Goal: Entertainment & Leisure: Consume media (video, audio)

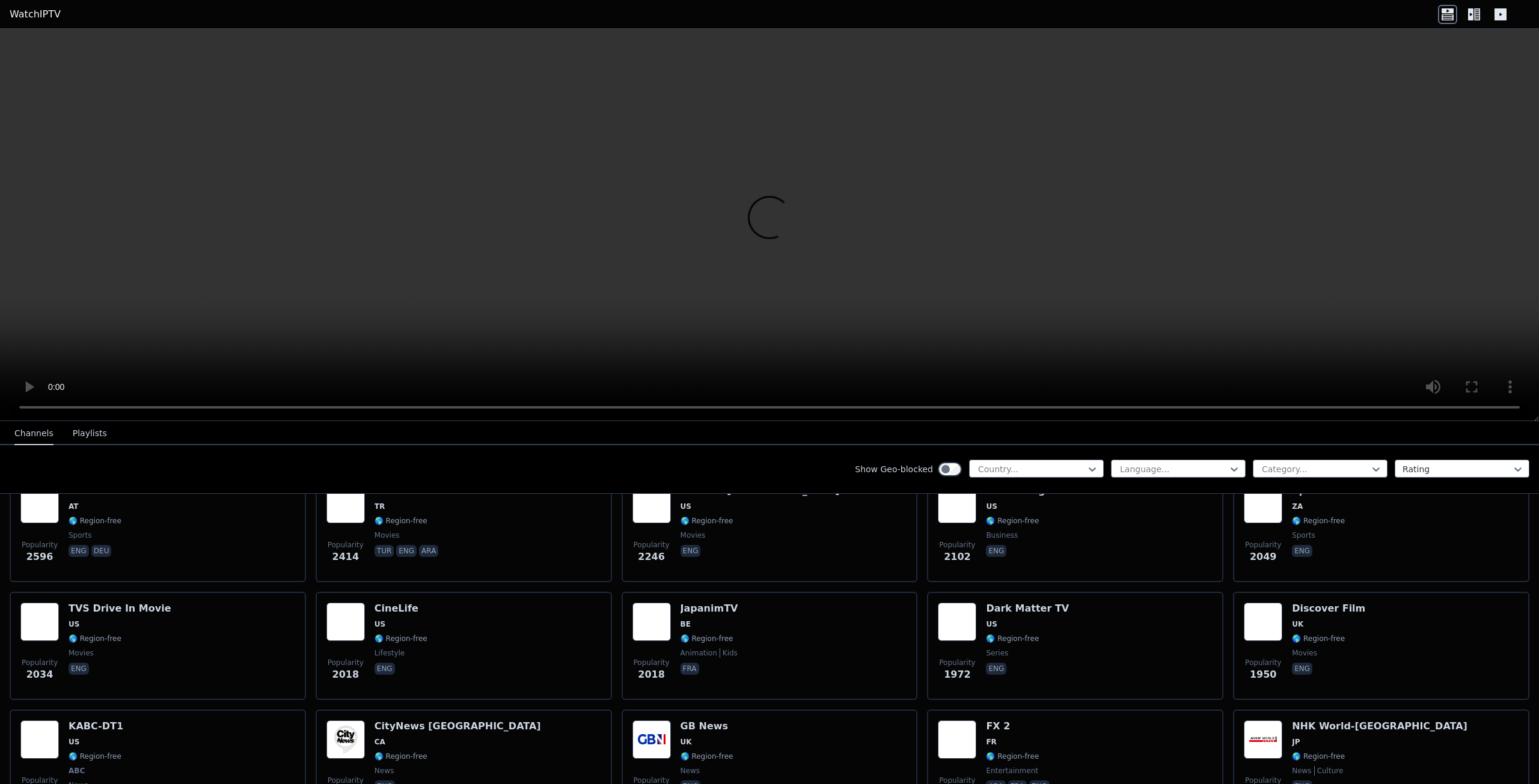
scroll to position [541, 0]
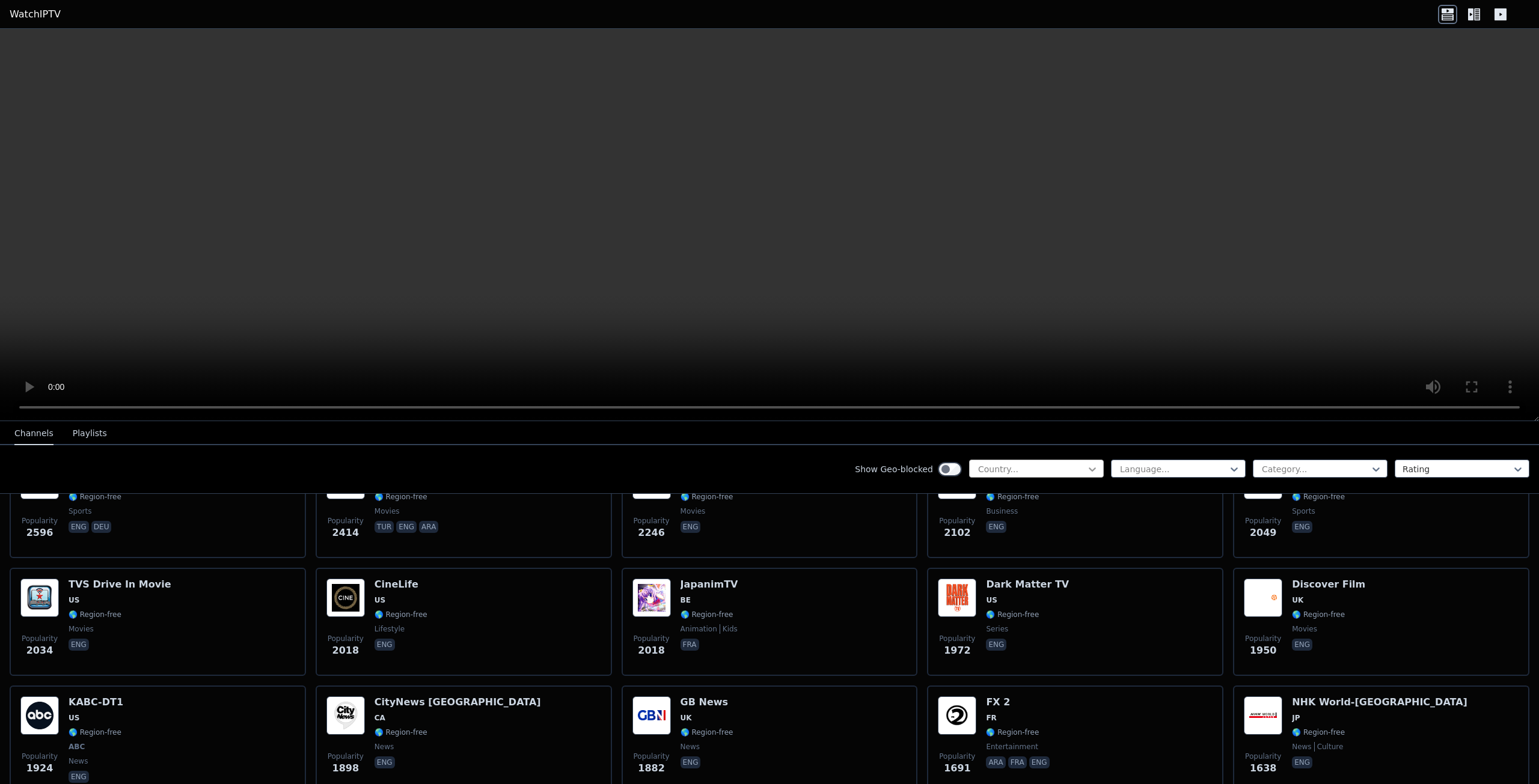
click at [1086, 471] on icon at bounding box center [1092, 469] width 12 height 12
type input "*****"
click at [1018, 500] on div "[GEOGRAPHIC_DATA]" at bounding box center [1036, 496] width 135 height 21
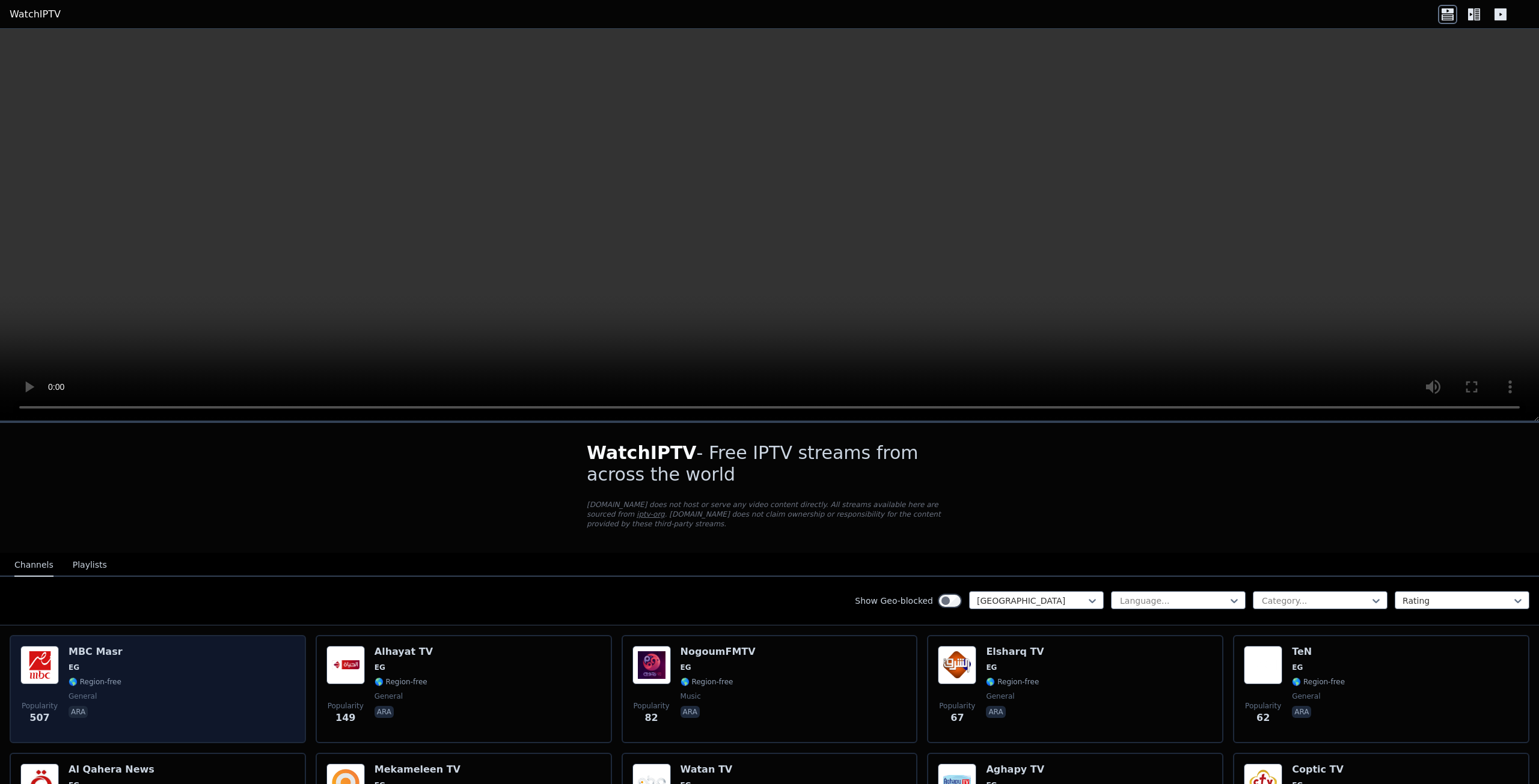
click at [47, 664] on img at bounding box center [39, 665] width 39 height 39
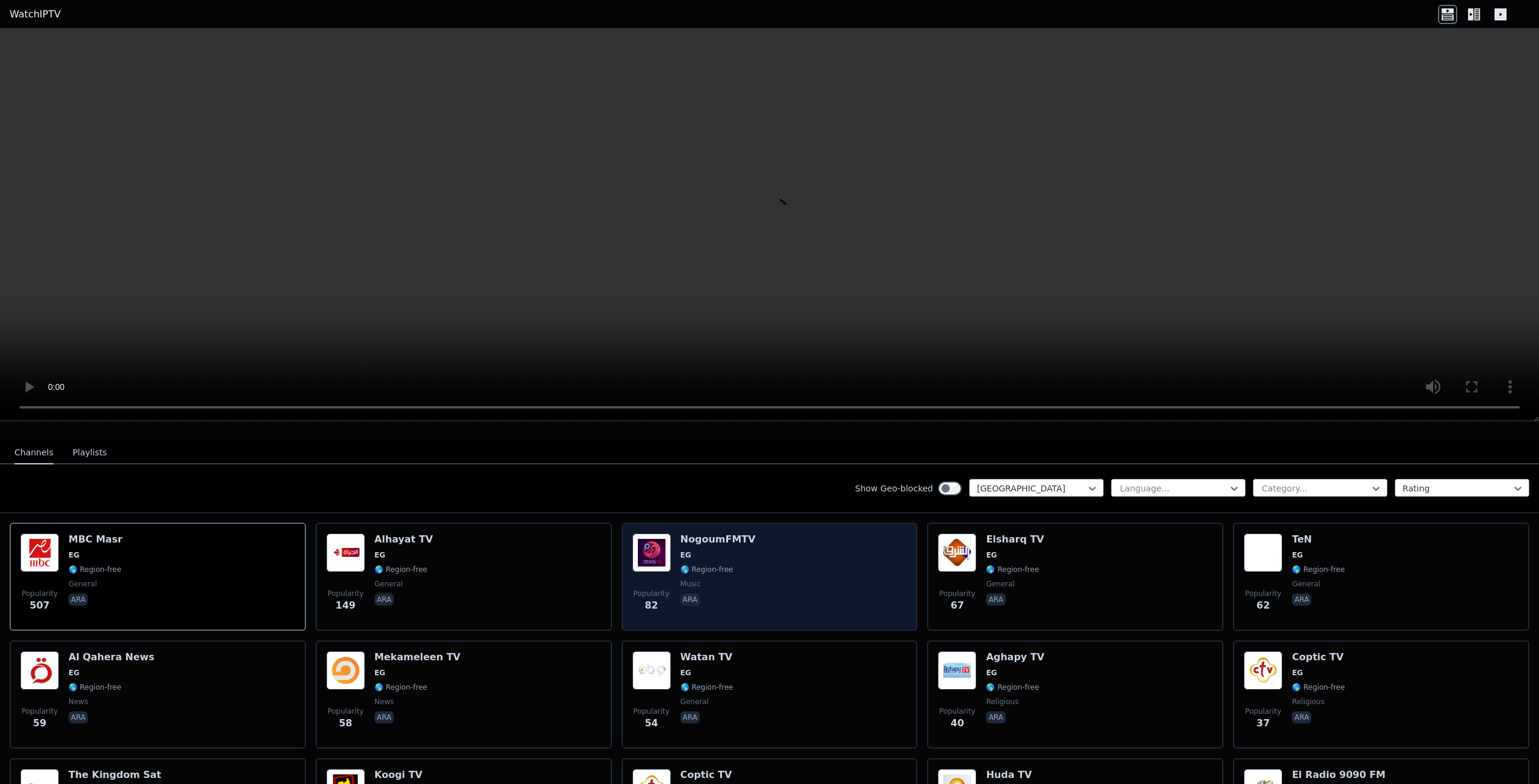
scroll to position [113, 0]
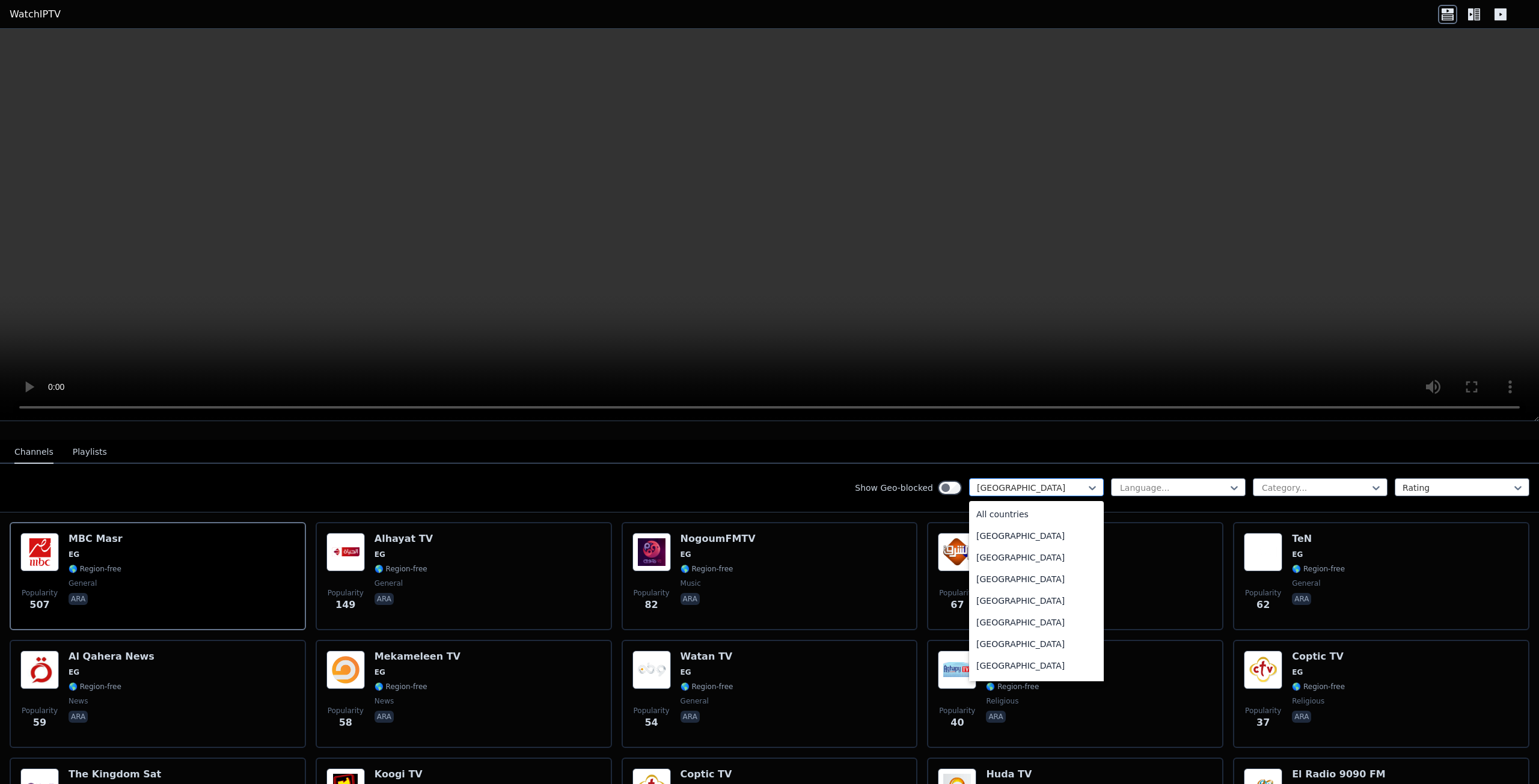
click at [1048, 482] on div at bounding box center [1031, 488] width 109 height 12
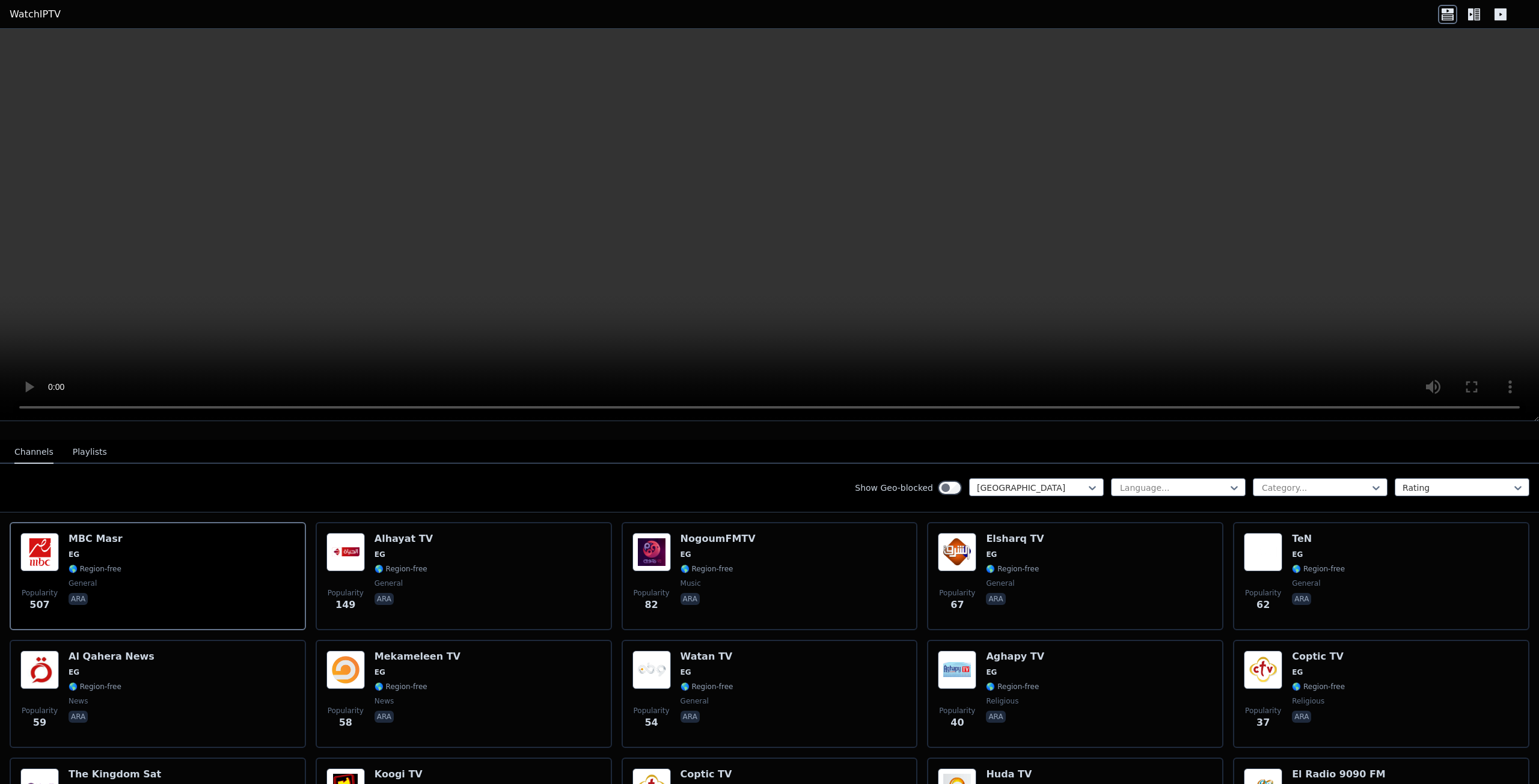
click at [25, 10] on link "WatchIPTV" at bounding box center [35, 14] width 51 height 15
click at [37, 16] on link "WatchIPTV" at bounding box center [35, 14] width 51 height 15
click at [49, 15] on link "WatchIPTV" at bounding box center [35, 14] width 51 height 15
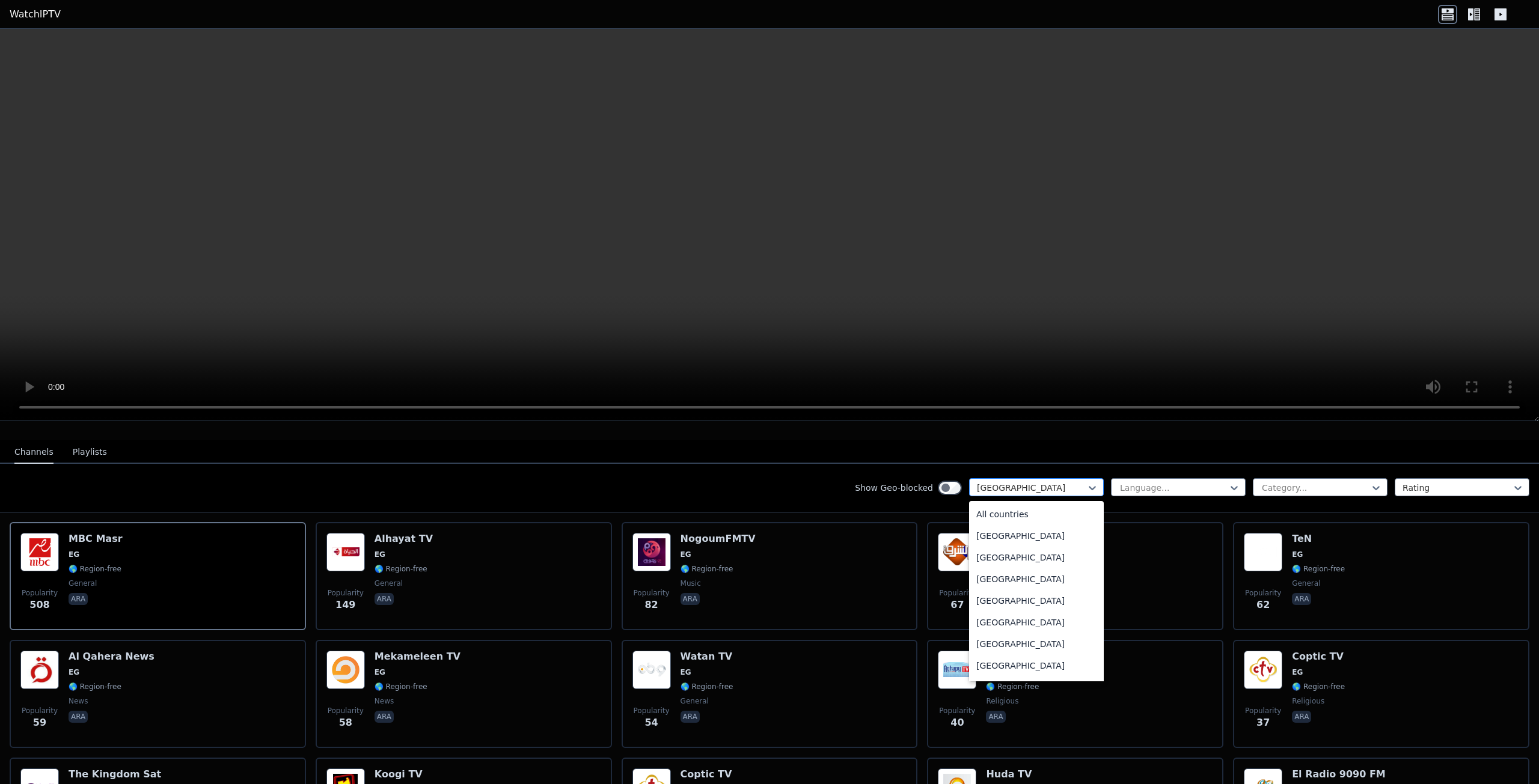
click at [1076, 482] on div at bounding box center [1031, 488] width 109 height 12
click at [1004, 504] on div "All countries" at bounding box center [1036, 514] width 135 height 21
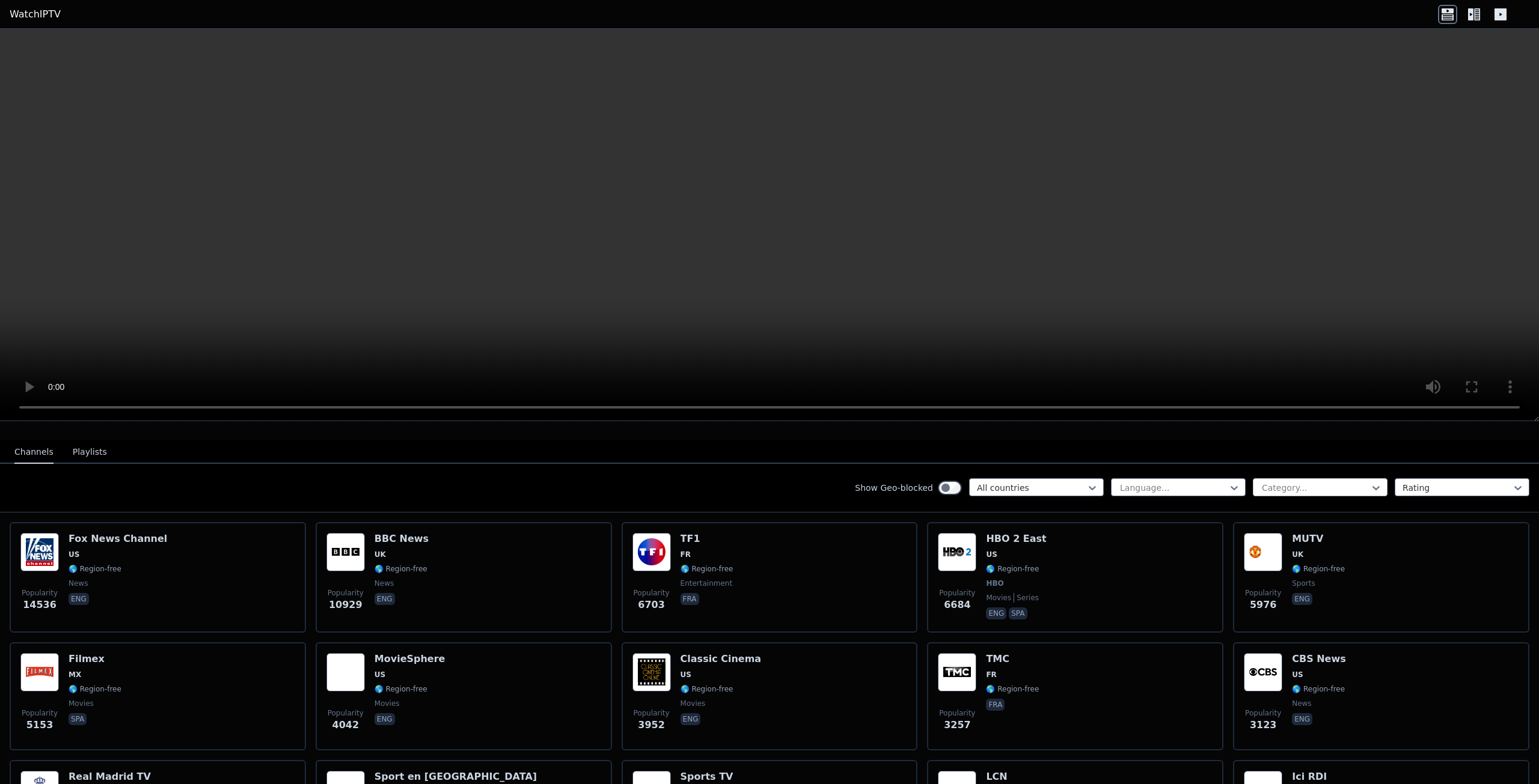
click at [1298, 482] on div at bounding box center [1315, 488] width 109 height 12
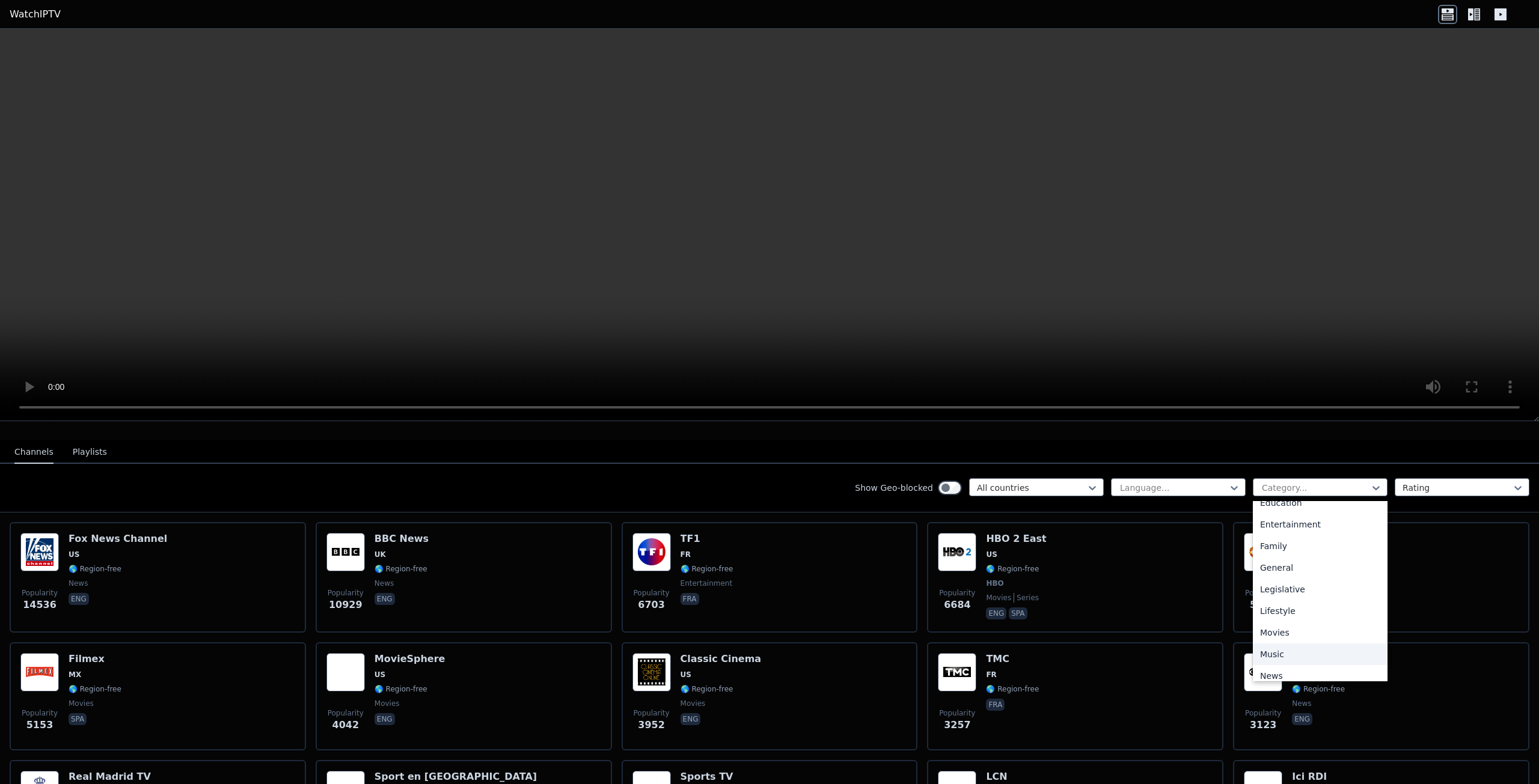
scroll to position [241, 0]
click at [1286, 588] on div "Movies" at bounding box center [1320, 598] width 135 height 21
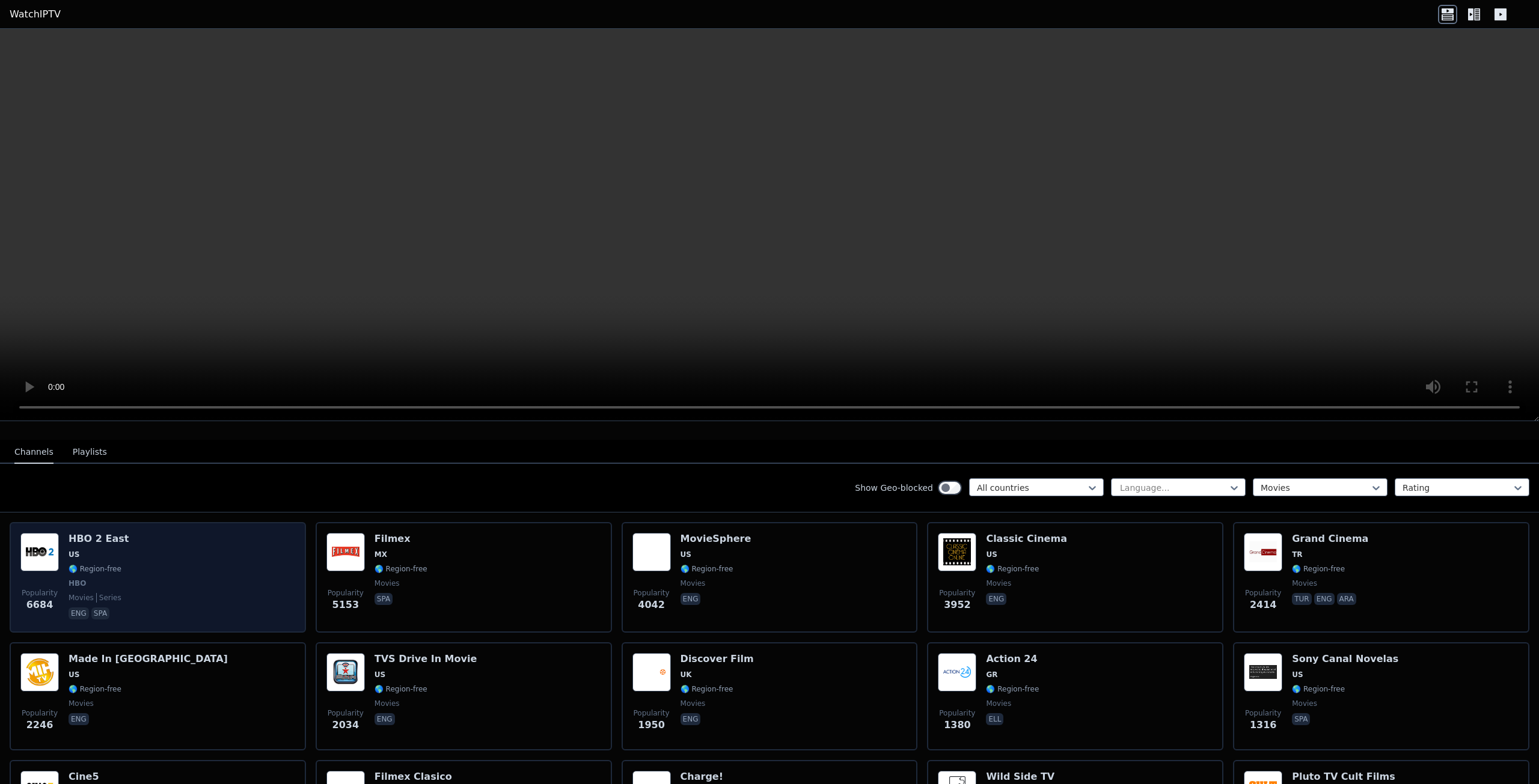
click at [147, 549] on div "Popularity 6684 HBO 2 East US 🌎 Region-free HBO movies series eng spa" at bounding box center [157, 577] width 275 height 89
click at [131, 557] on div "Popularity 6684 HBO 2 East US 🌎 Region-free HBO movies series eng spa" at bounding box center [157, 577] width 275 height 89
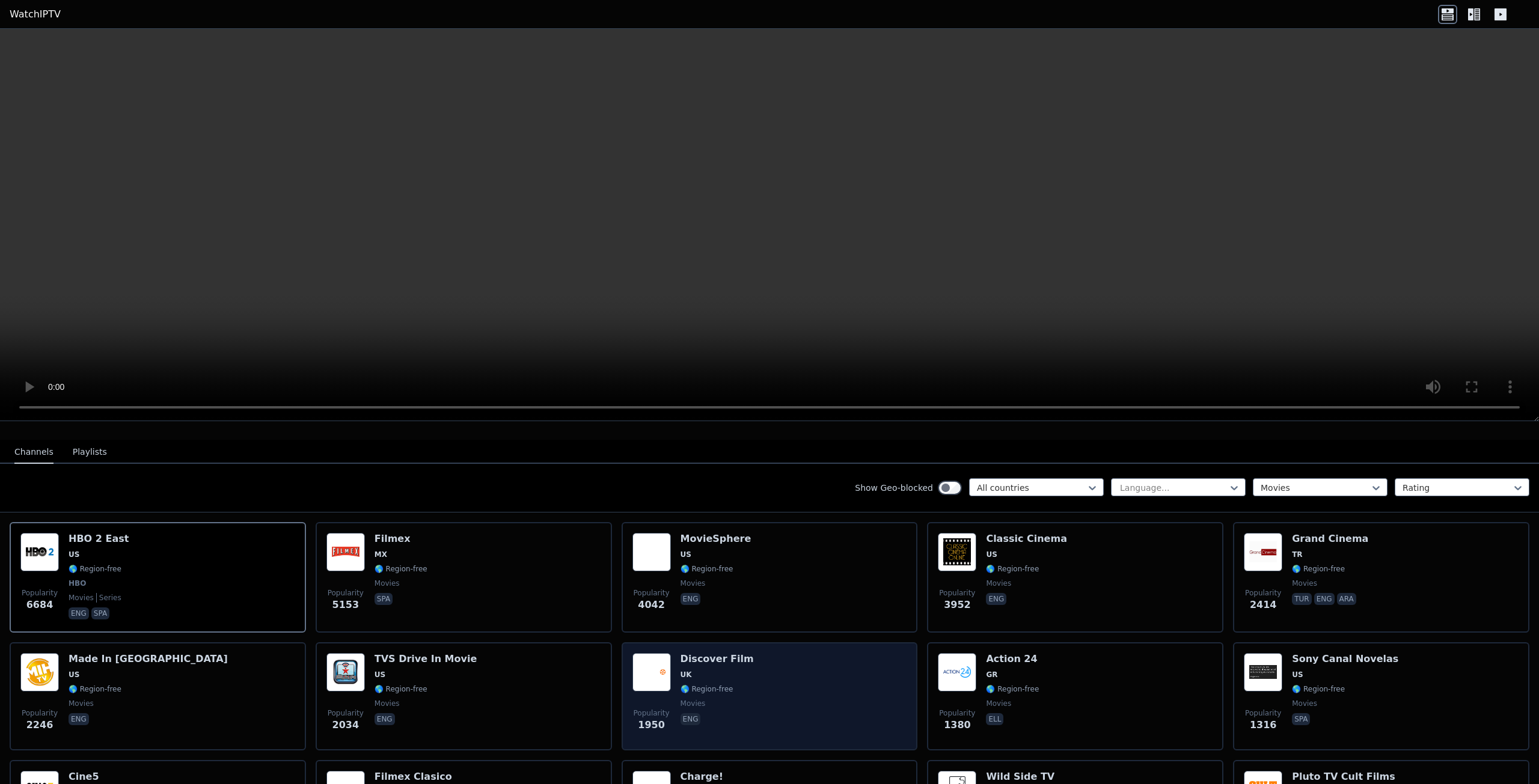
click at [731, 685] on span "🌎 Region-free" at bounding box center [717, 689] width 73 height 9
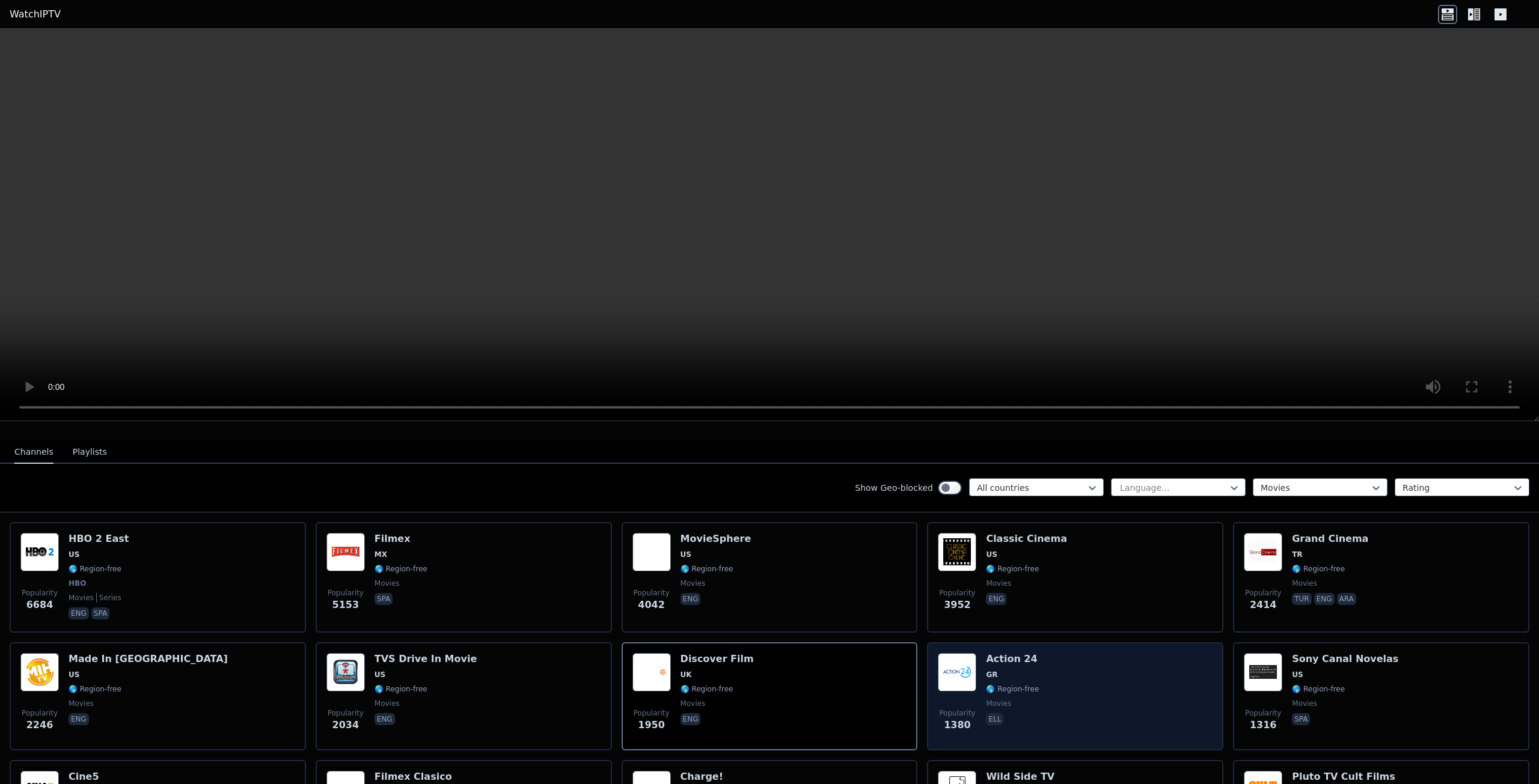
click at [1076, 658] on div "Popularity 1380 Action 24 GR 🌎 Region-free movies ell" at bounding box center [1075, 696] width 275 height 87
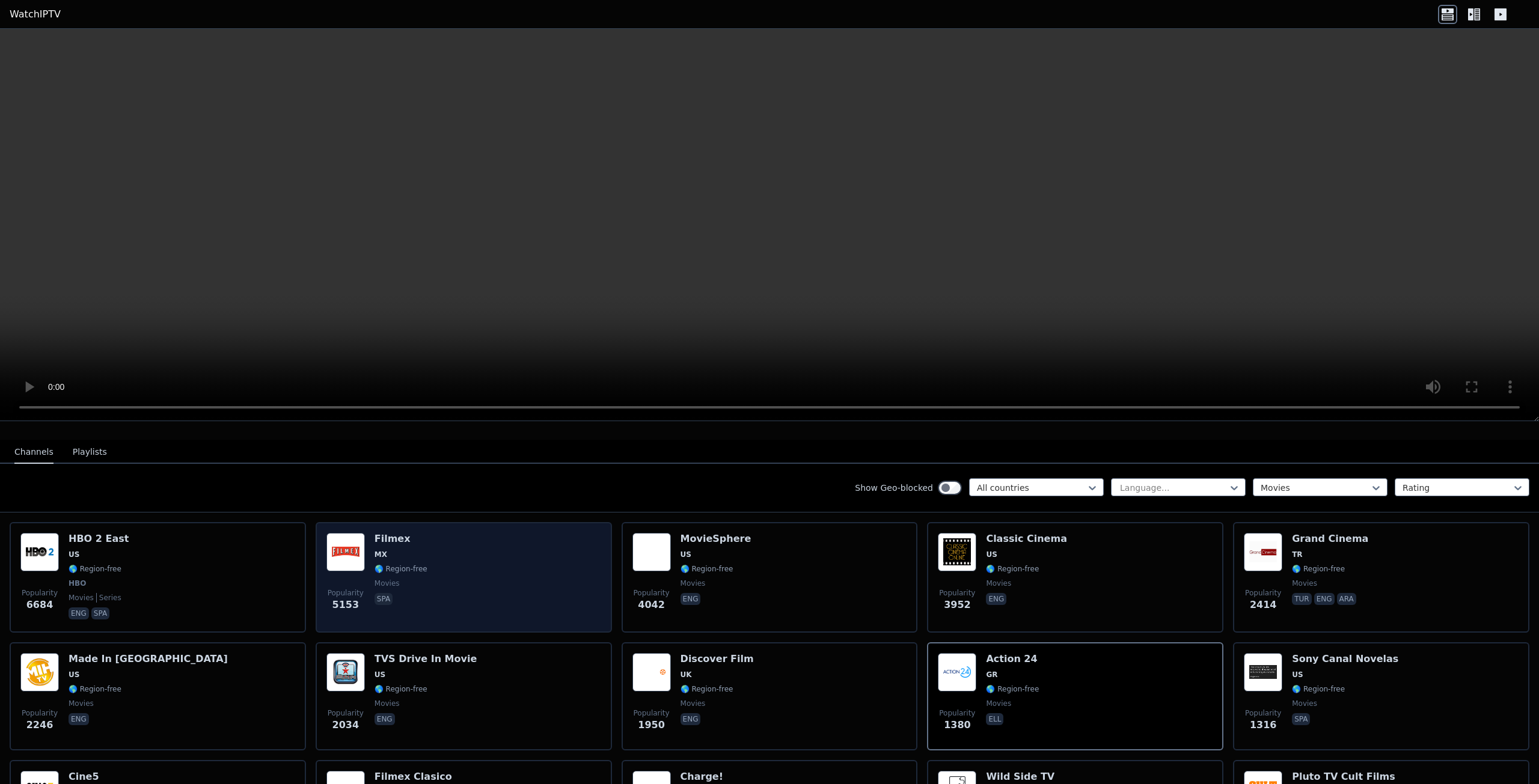
click at [417, 579] on span "movies" at bounding box center [401, 583] width 53 height 9
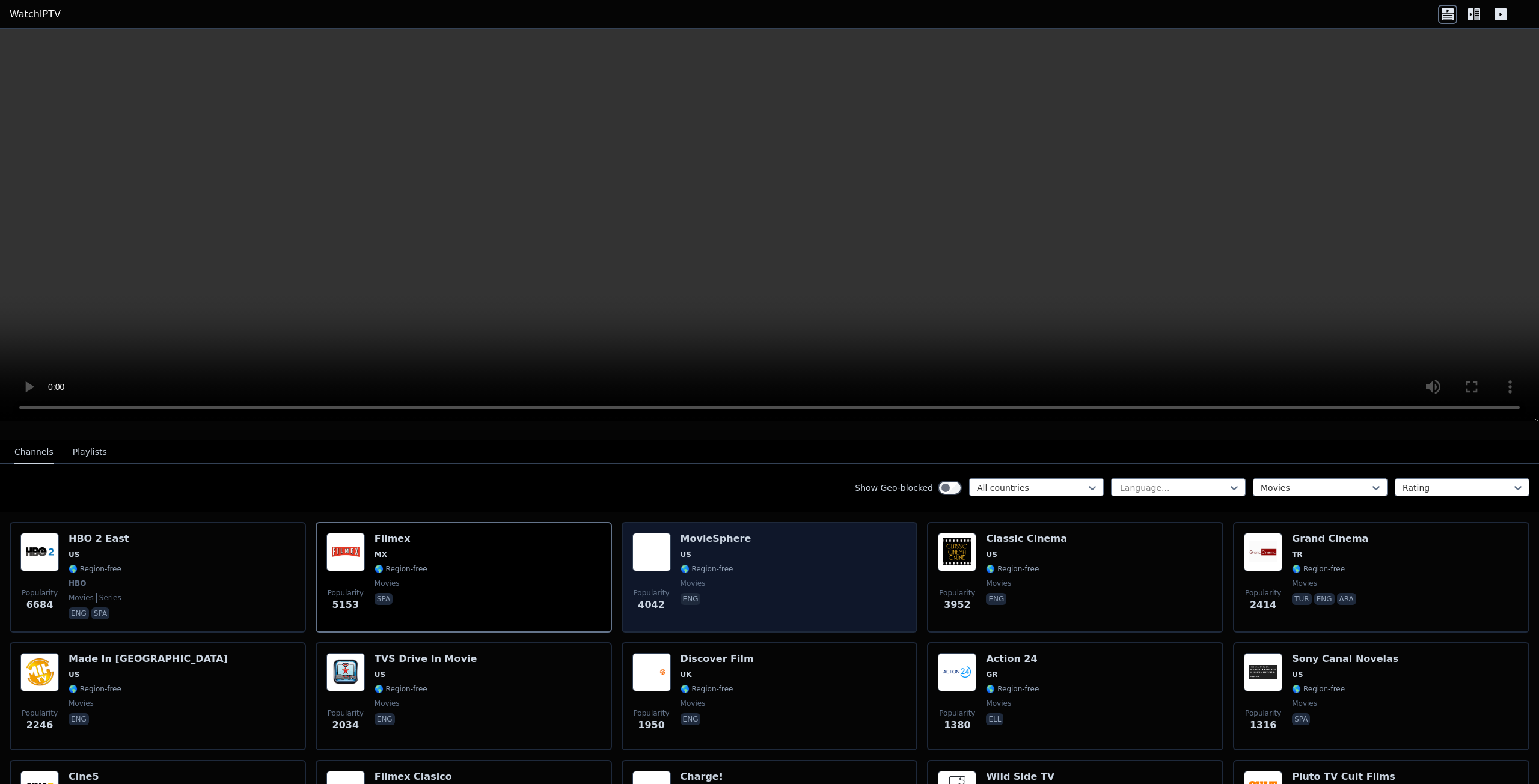
click at [796, 582] on div "Popularity 4042 MovieSphere US 🌎 Region-free movies eng" at bounding box center [770, 577] width 275 height 89
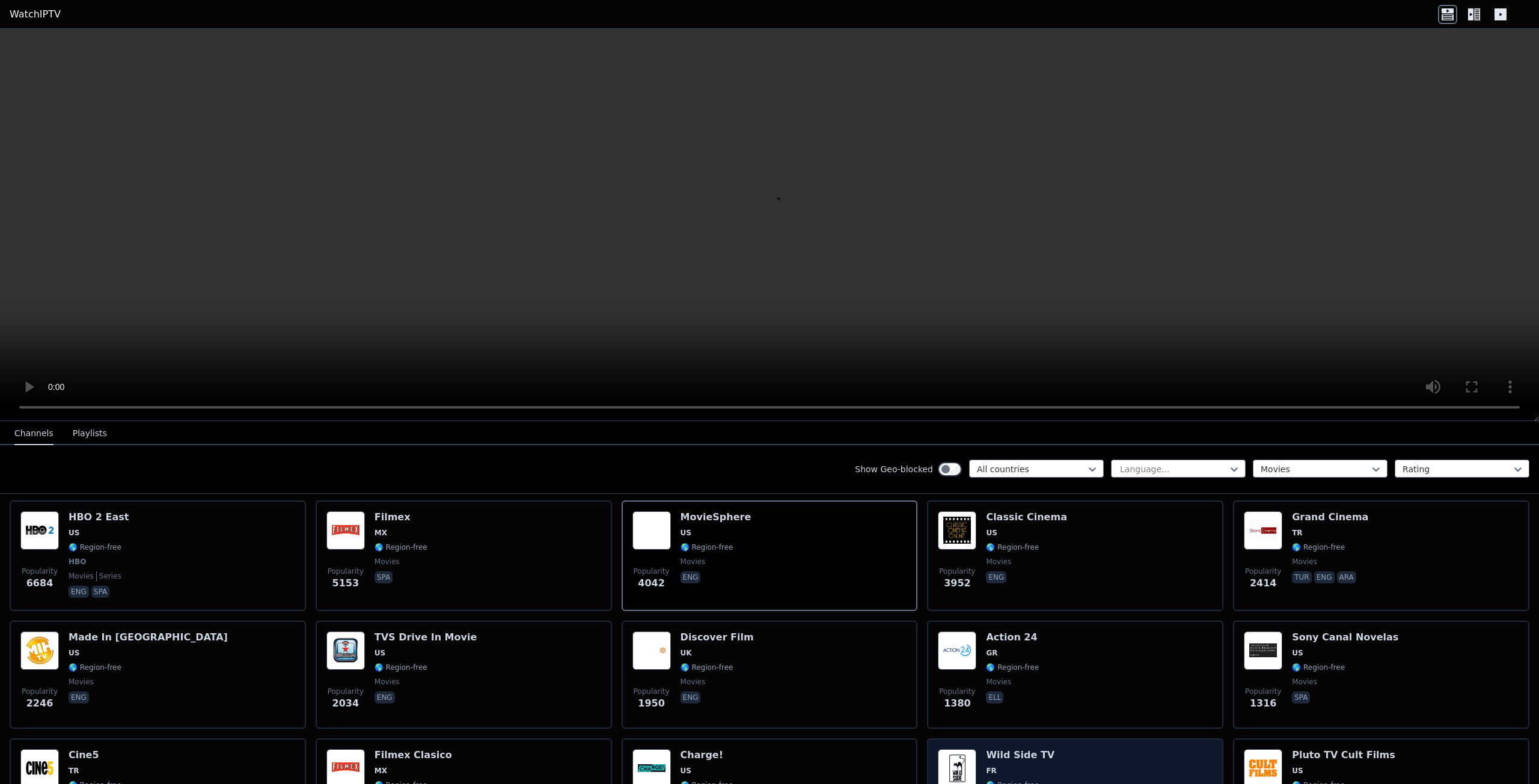
scroll to position [113, 0]
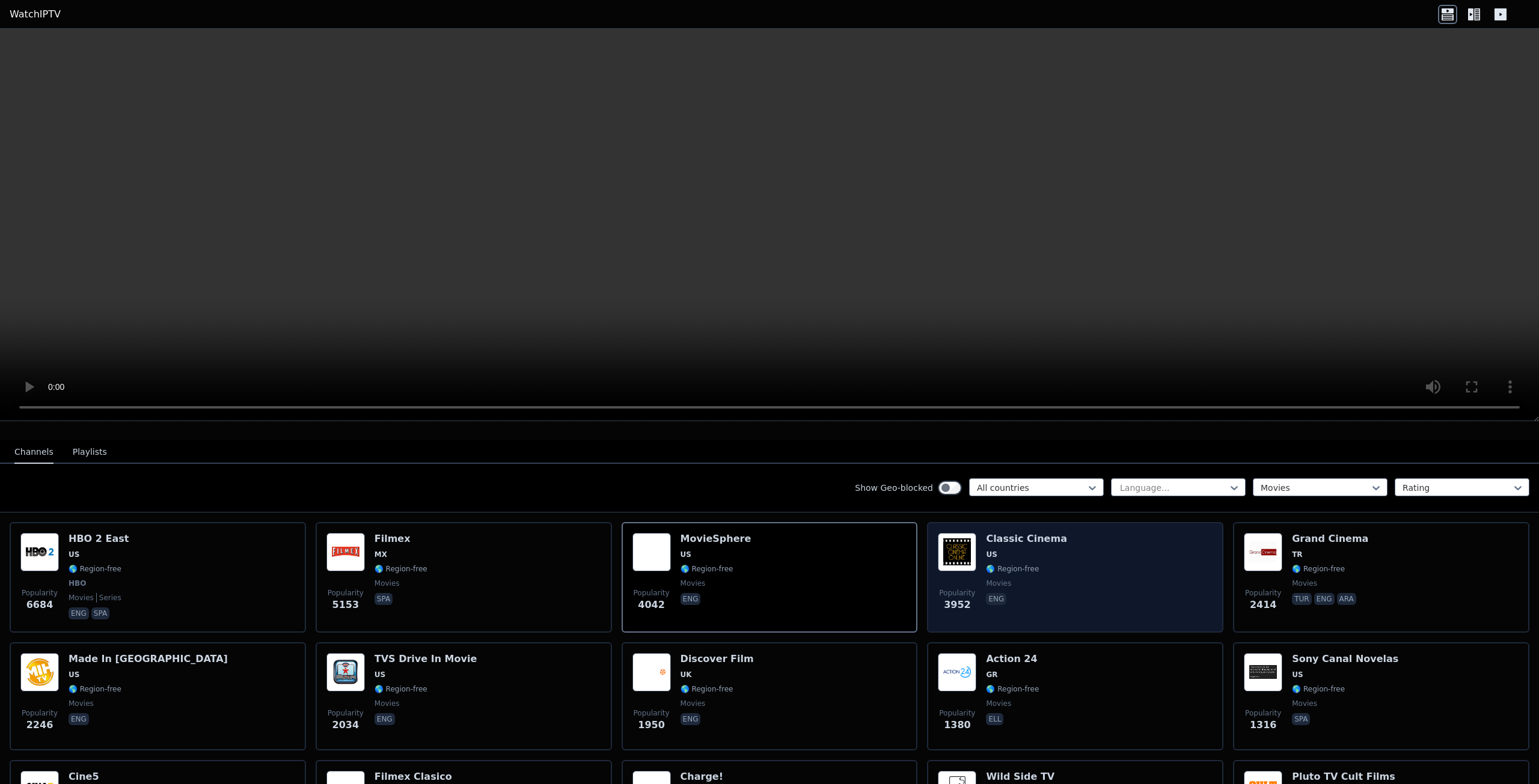
click at [1064, 582] on div "Popularity 3952 Classic Cinema US 🌎 Region-free movies eng" at bounding box center [1075, 577] width 275 height 89
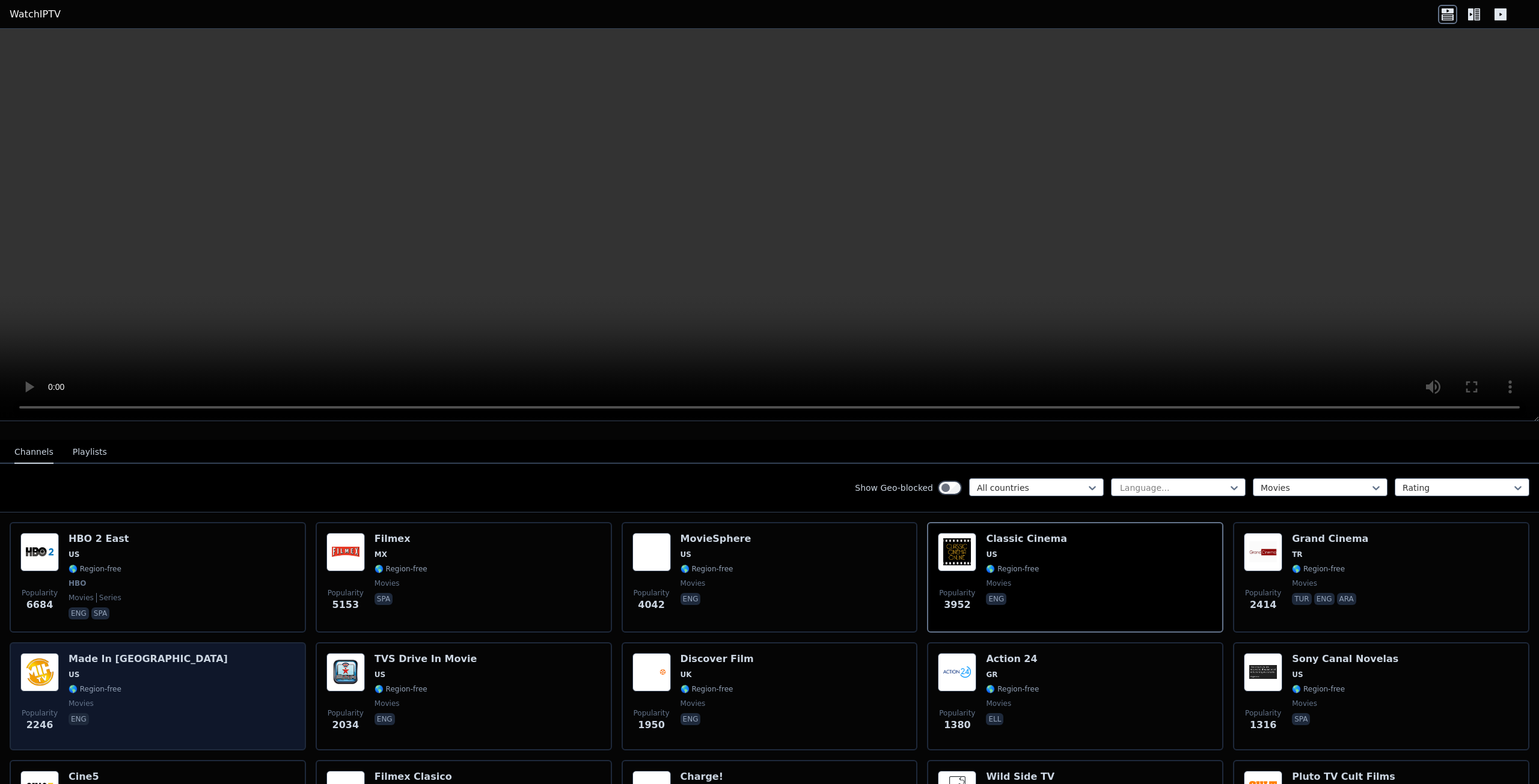
click at [120, 713] on span "eng" at bounding box center [148, 720] width 159 height 15
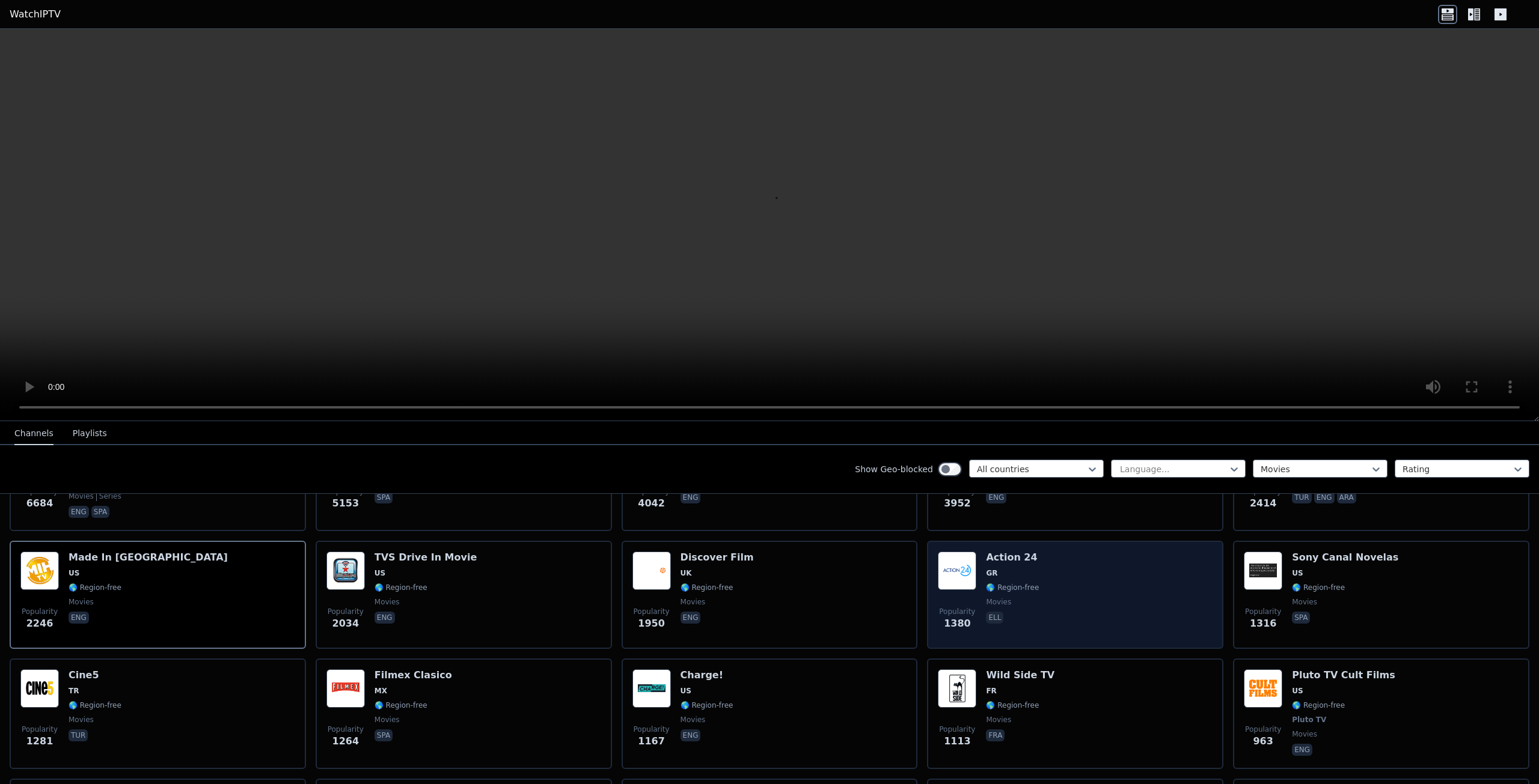
scroll to position [233, 0]
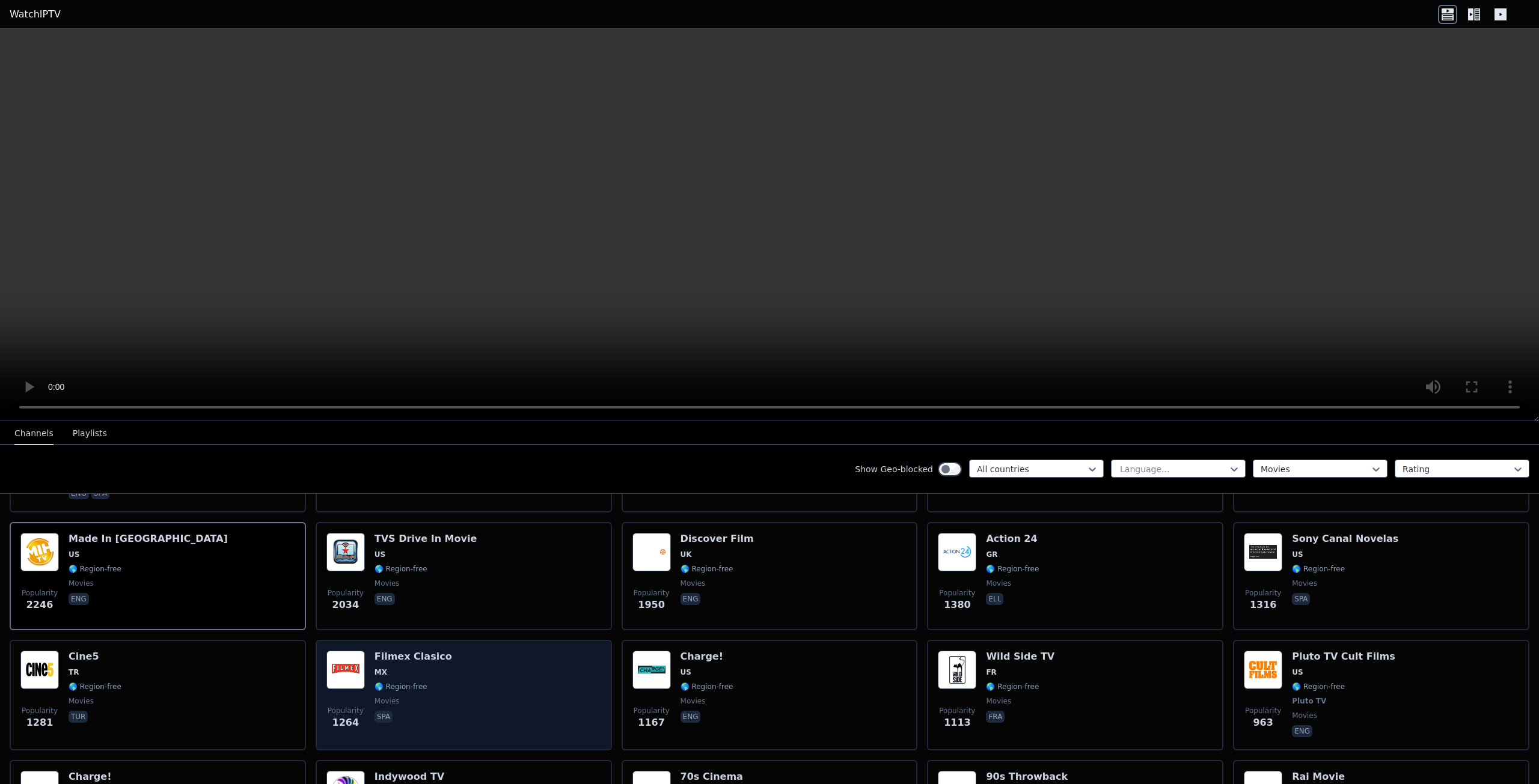
click at [477, 663] on div "Popularity 1264 Filmex Clasico MX 🌎 Region-free movies spa" at bounding box center [464, 695] width 275 height 89
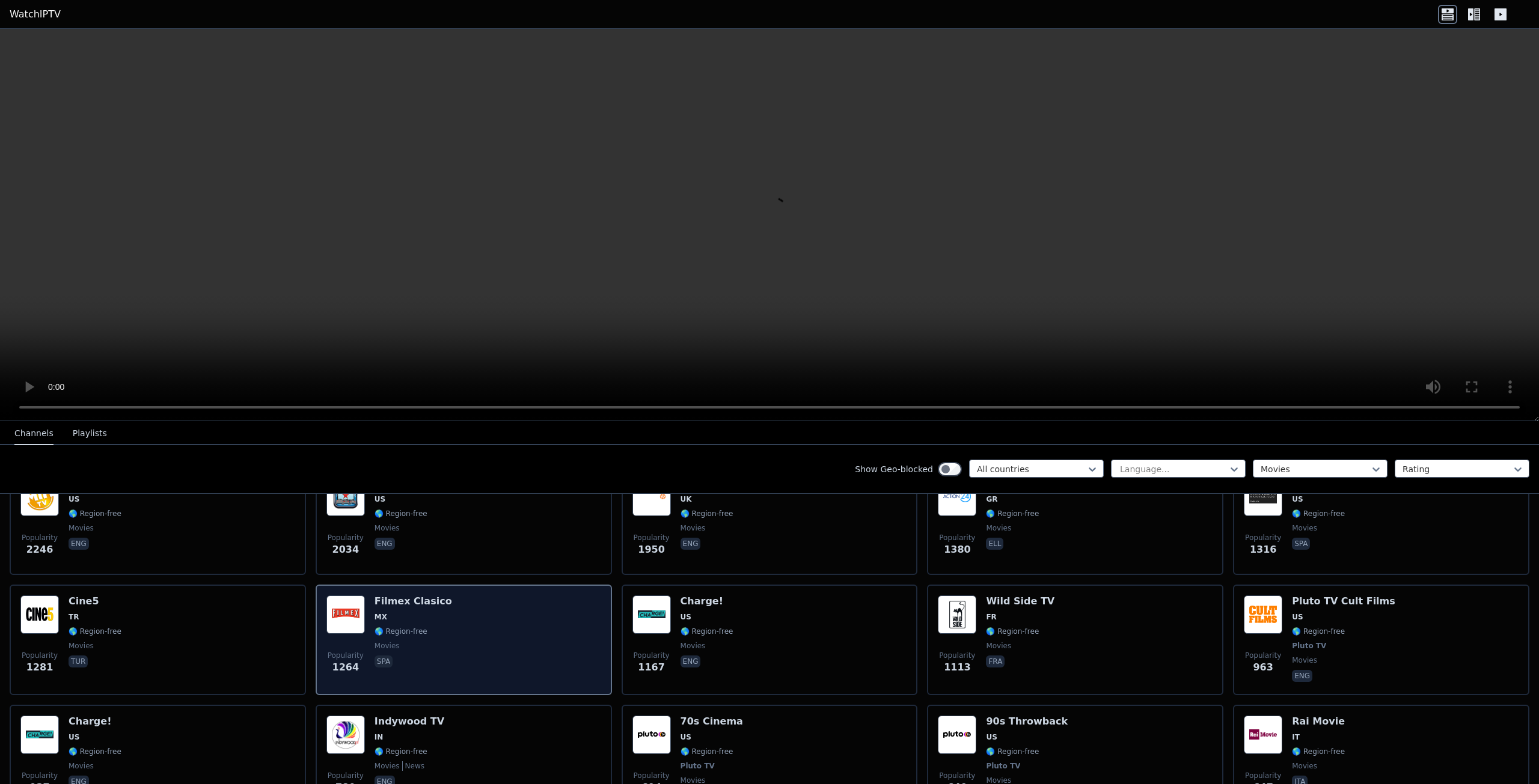
scroll to position [293, 0]
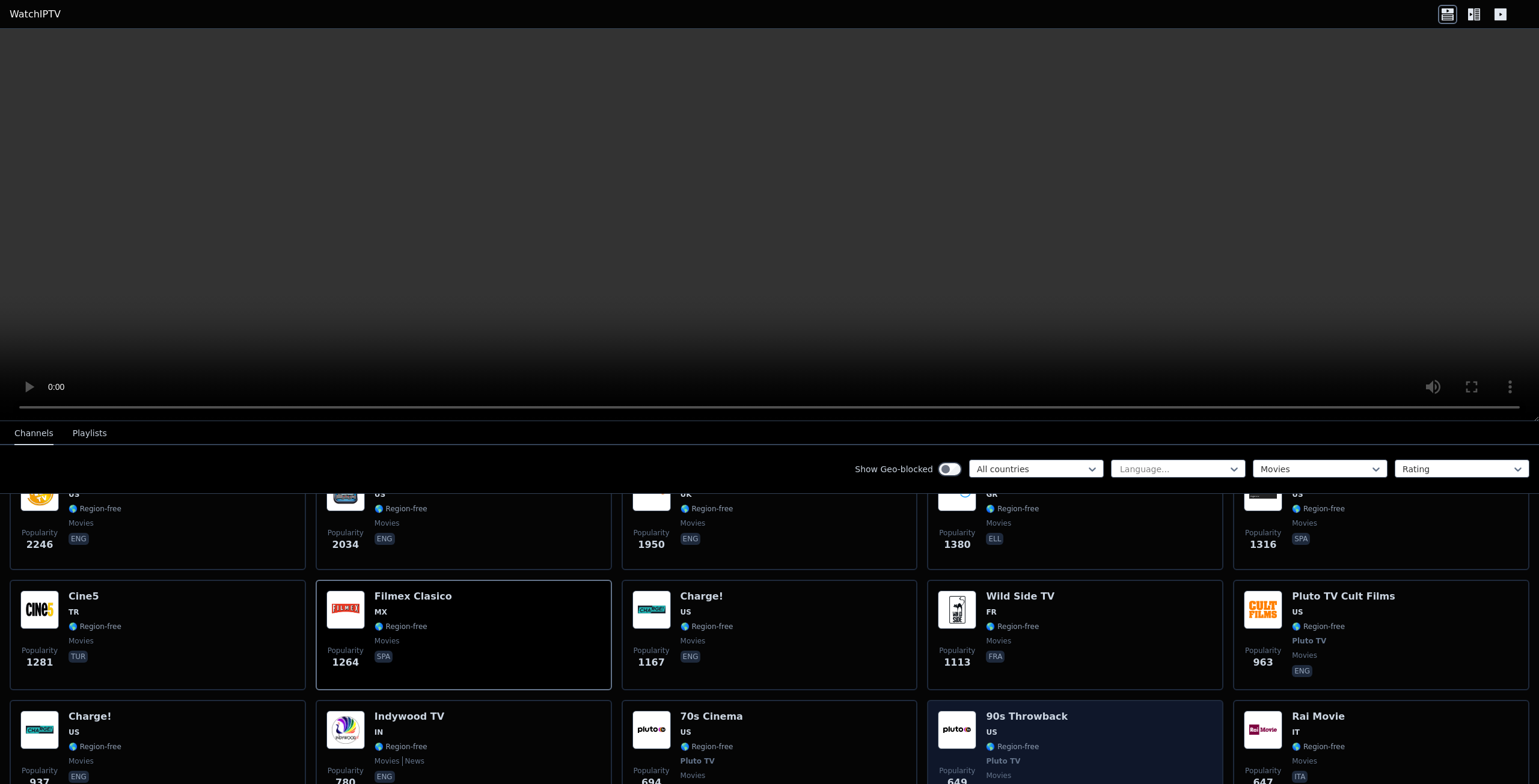
click at [1073, 723] on div "Popularity 649 90s Throwback US 🌎 Region-free Pluto TV movies eng" at bounding box center [1075, 755] width 275 height 89
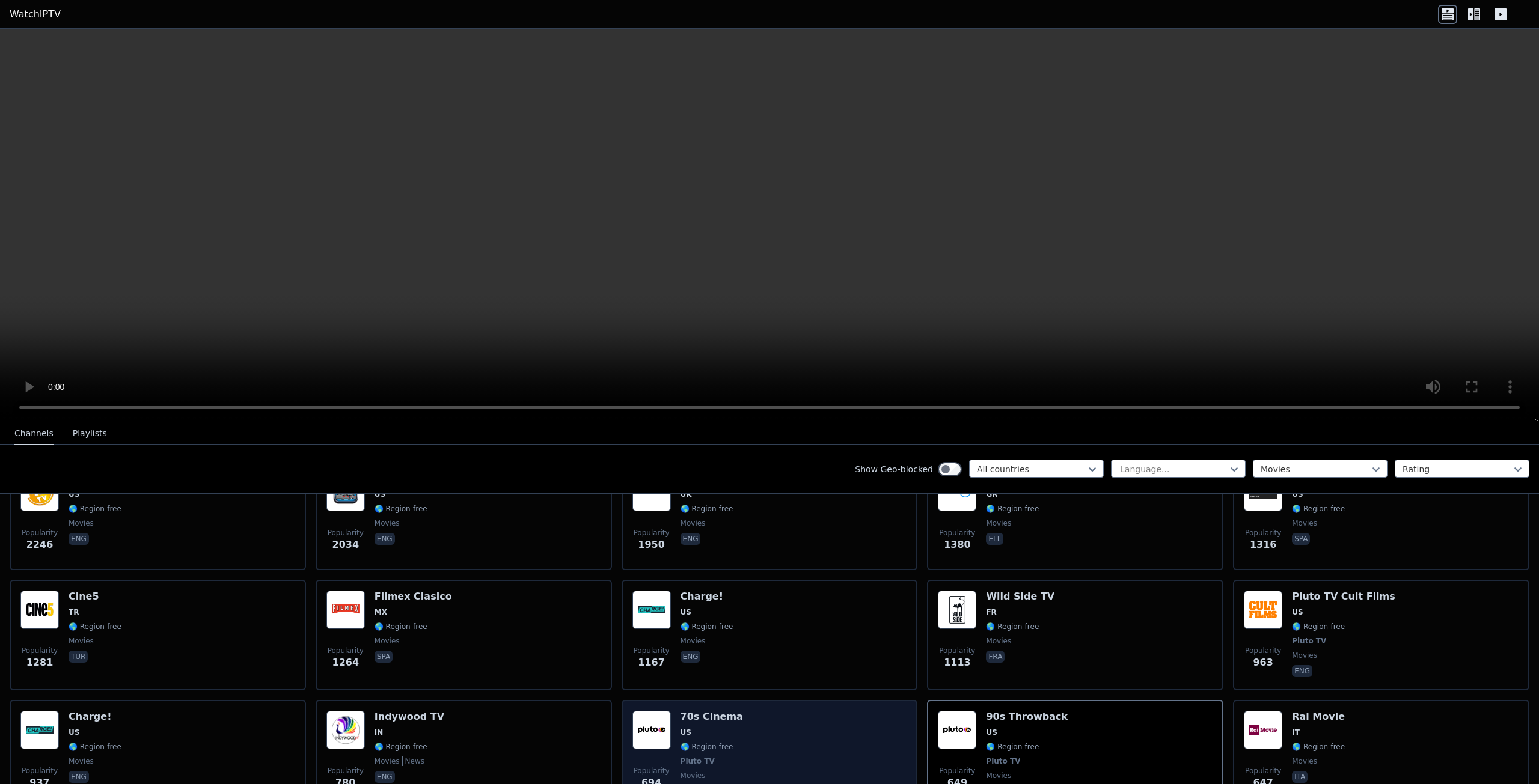
click at [712, 732] on div "70s Cinema US 🌎 Region-free Pluto TV movies eng" at bounding box center [712, 755] width 63 height 89
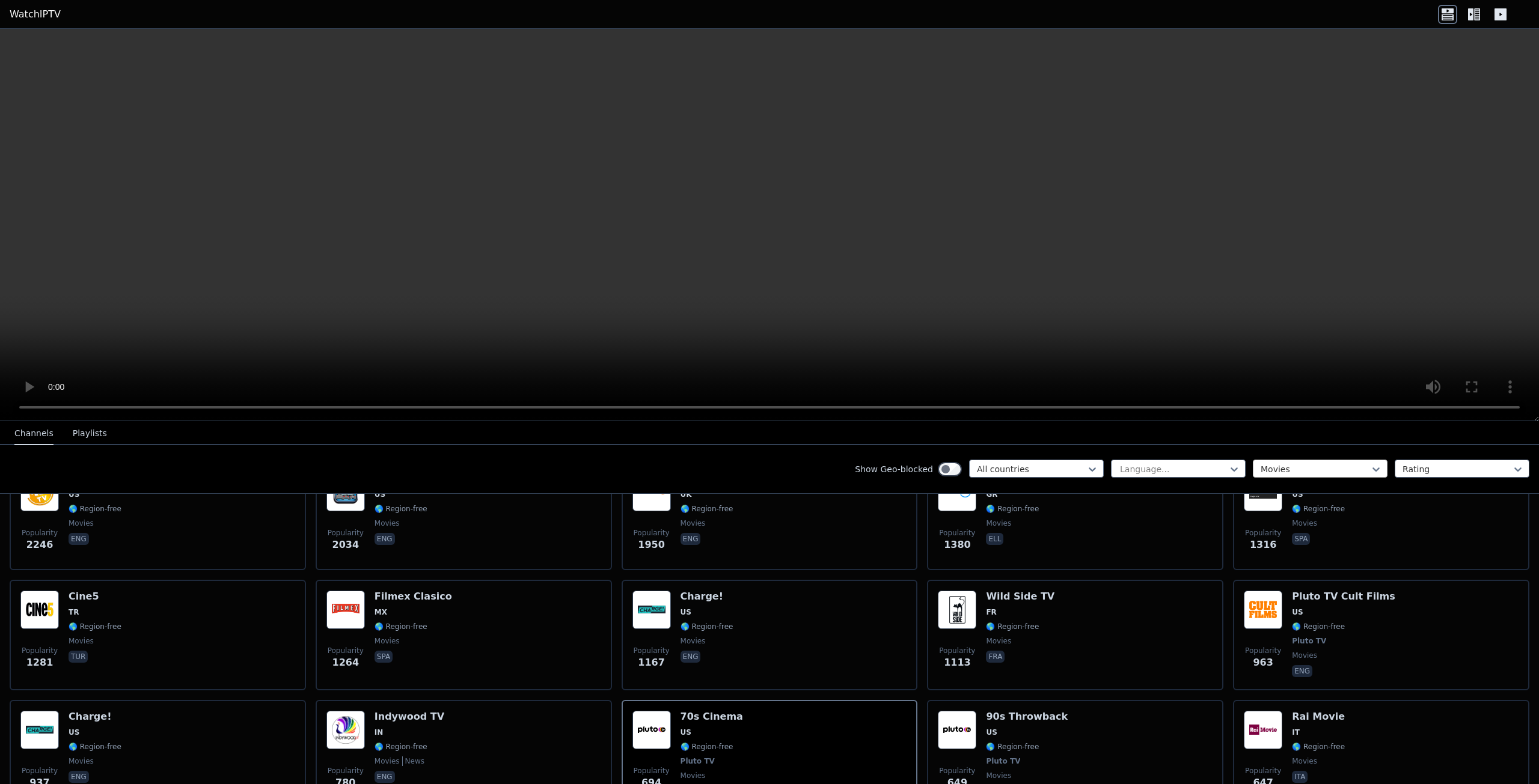
click at [1360, 464] on div at bounding box center [1315, 469] width 109 height 12
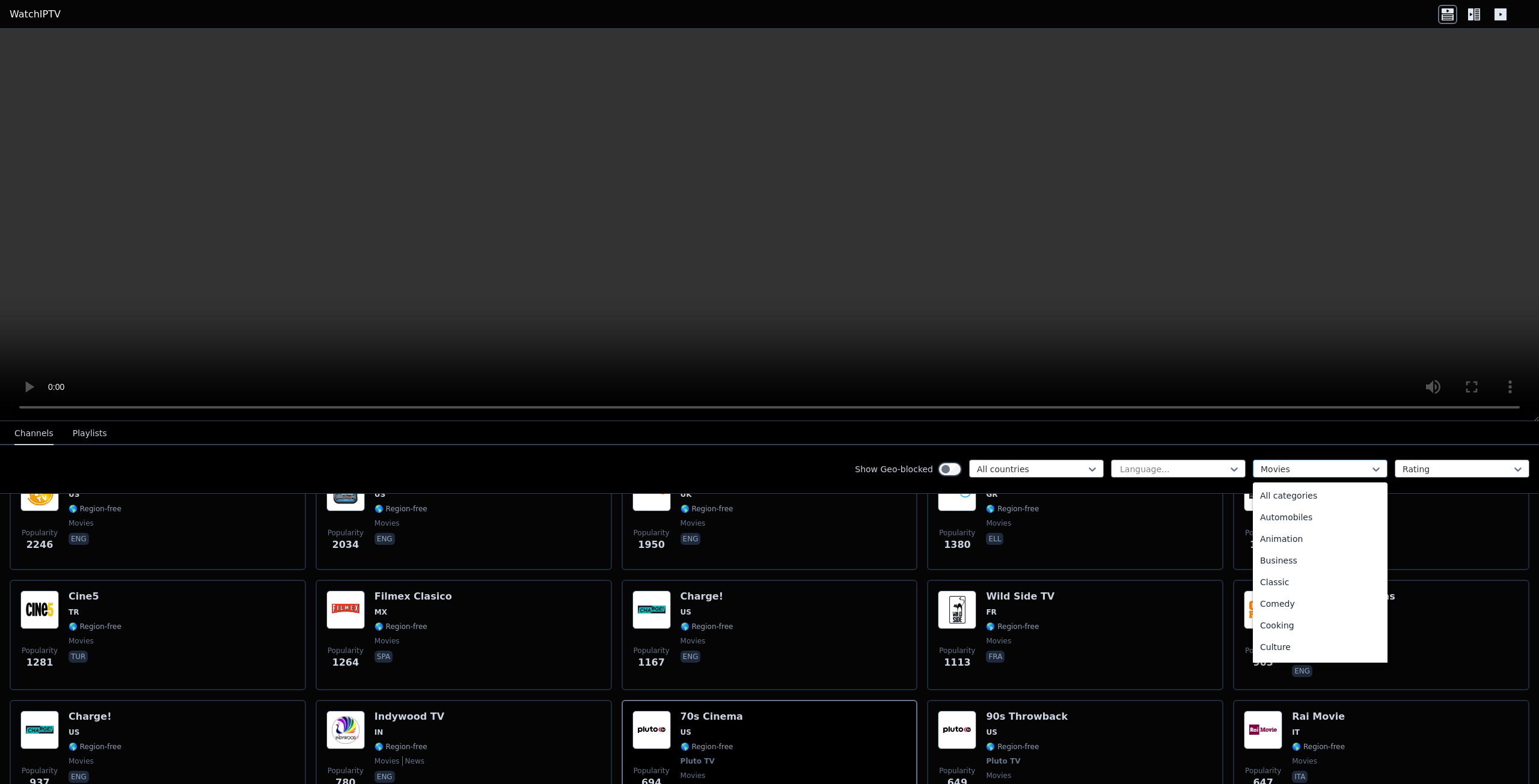
scroll to position [176, 0]
click at [1360, 463] on div at bounding box center [1315, 469] width 109 height 12
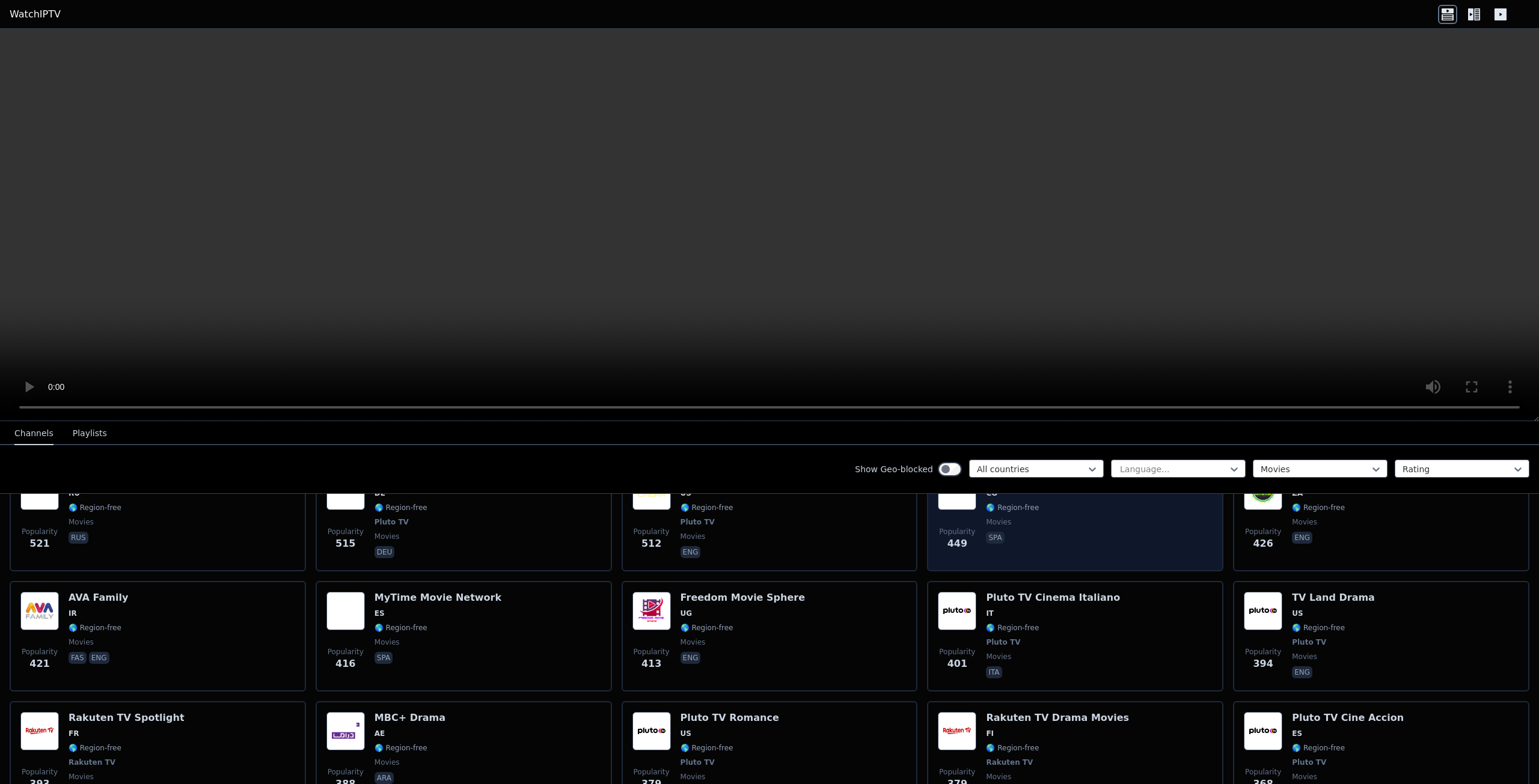
scroll to position [774, 0]
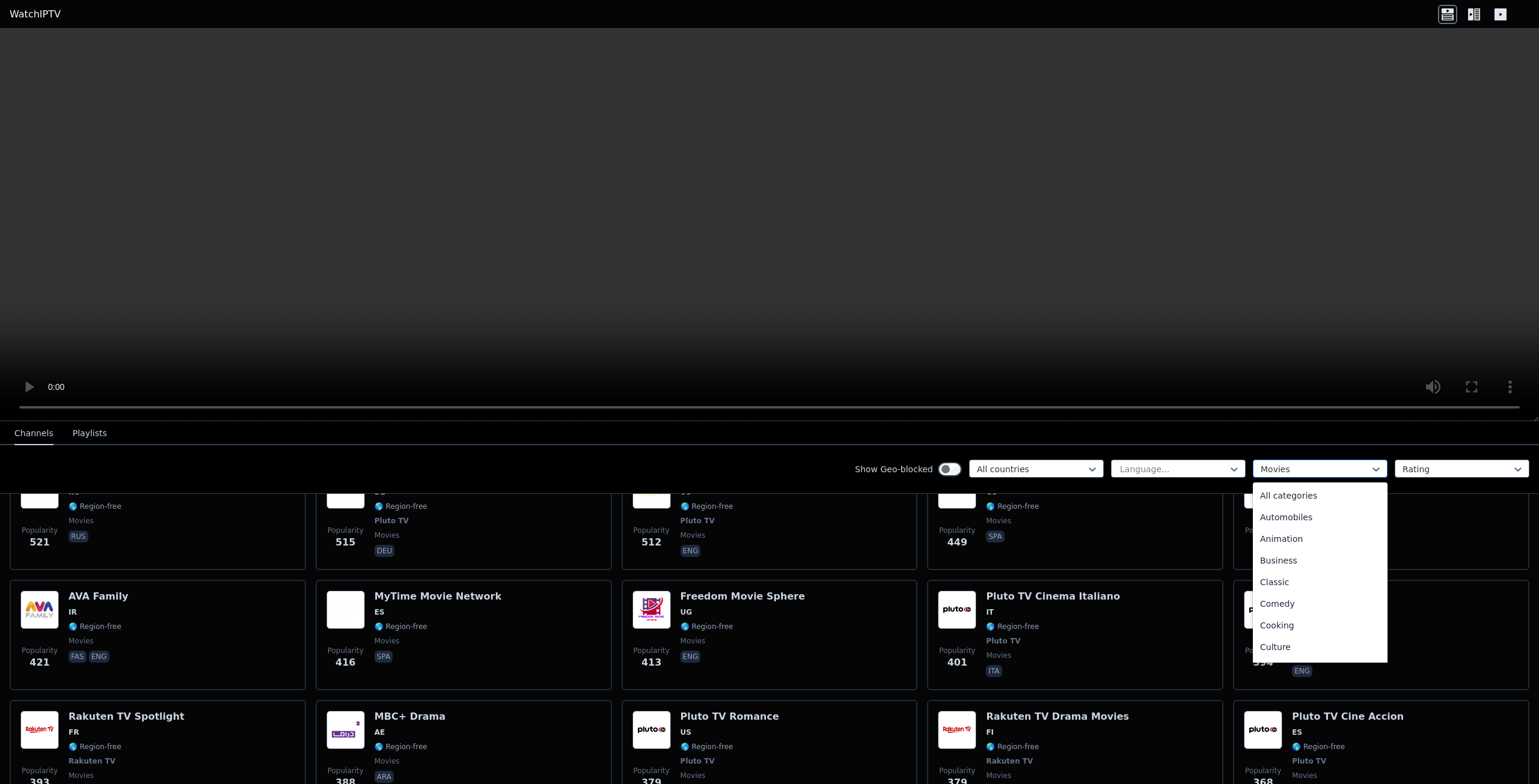
click at [1269, 467] on div at bounding box center [1315, 469] width 109 height 12
click at [1275, 495] on div "Documentary" at bounding box center [1320, 493] width 135 height 21
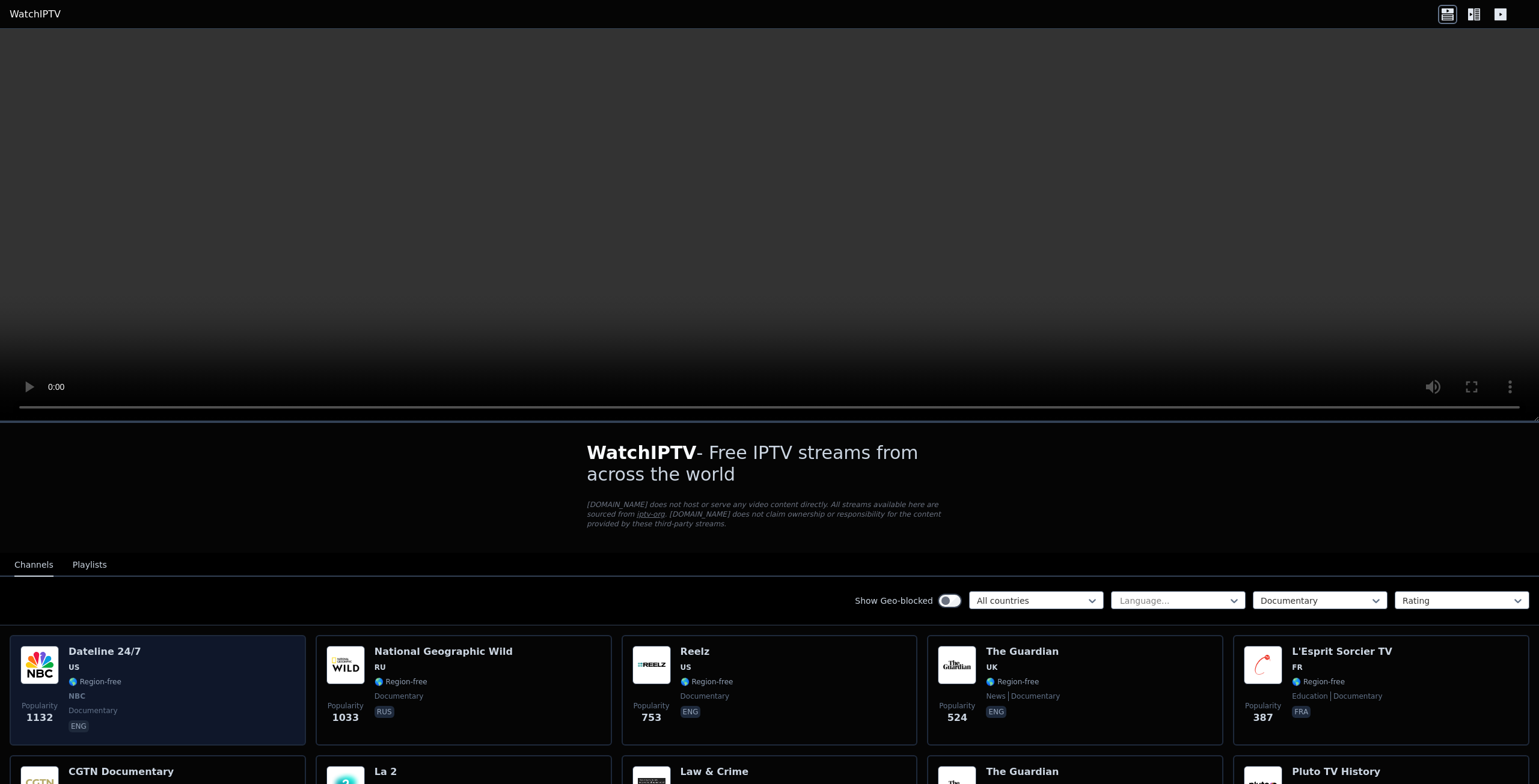
click at [169, 668] on div "Popularity 1132 Dateline 24/7 US 🌎 Region-free NBC documentary eng" at bounding box center [157, 691] width 275 height 89
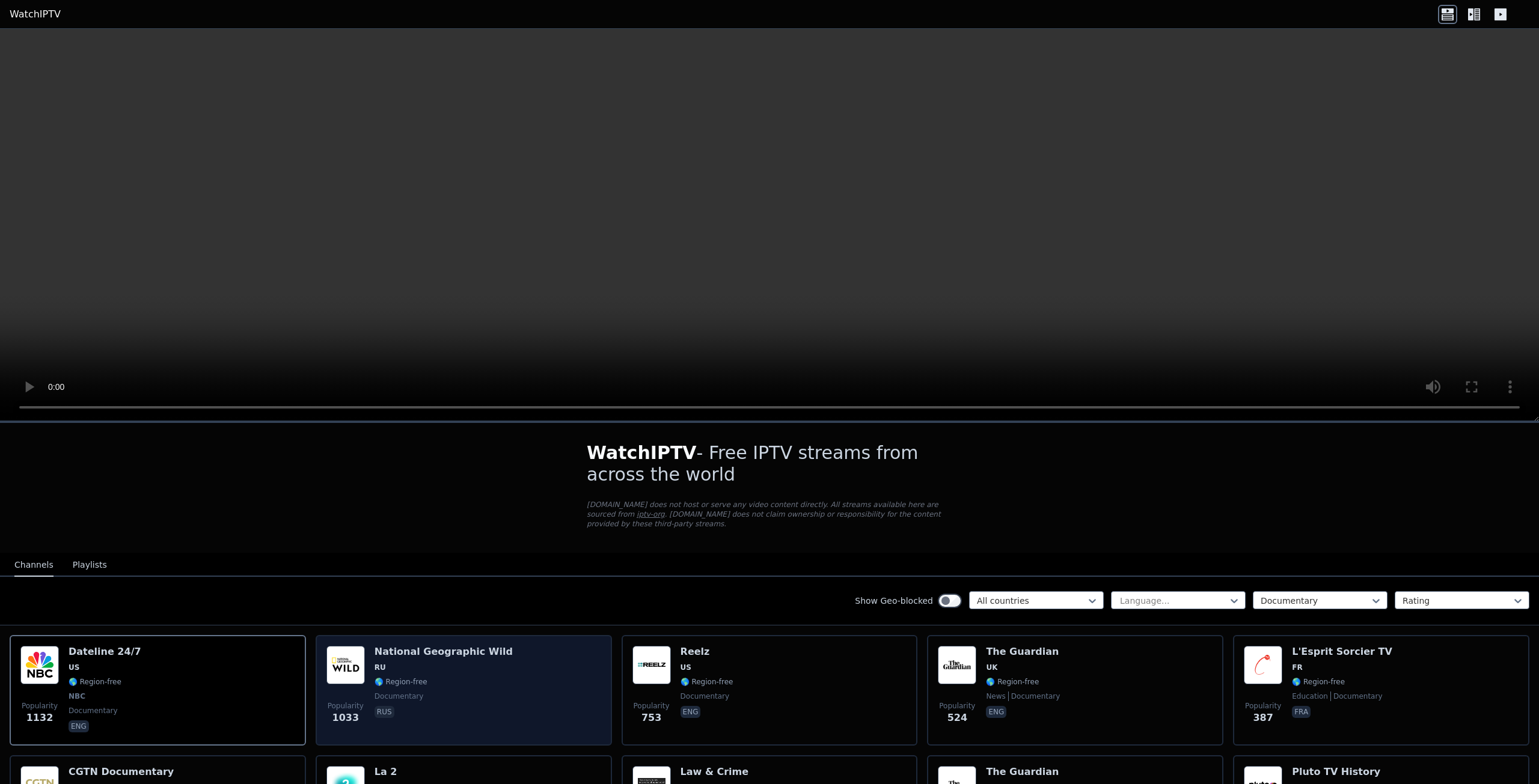
click at [442, 677] on span "🌎 Region-free" at bounding box center [444, 682] width 138 height 9
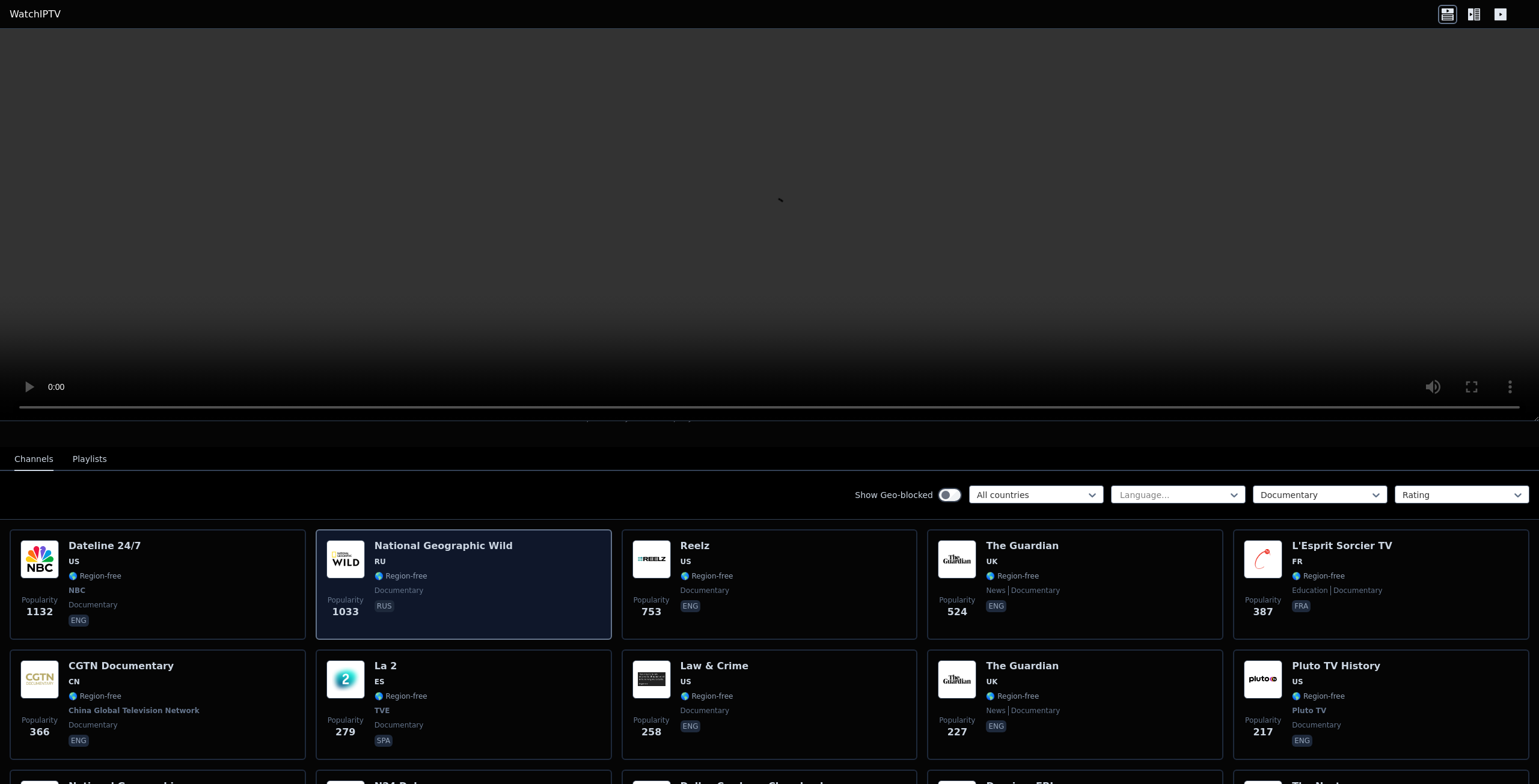
scroll to position [120, 0]
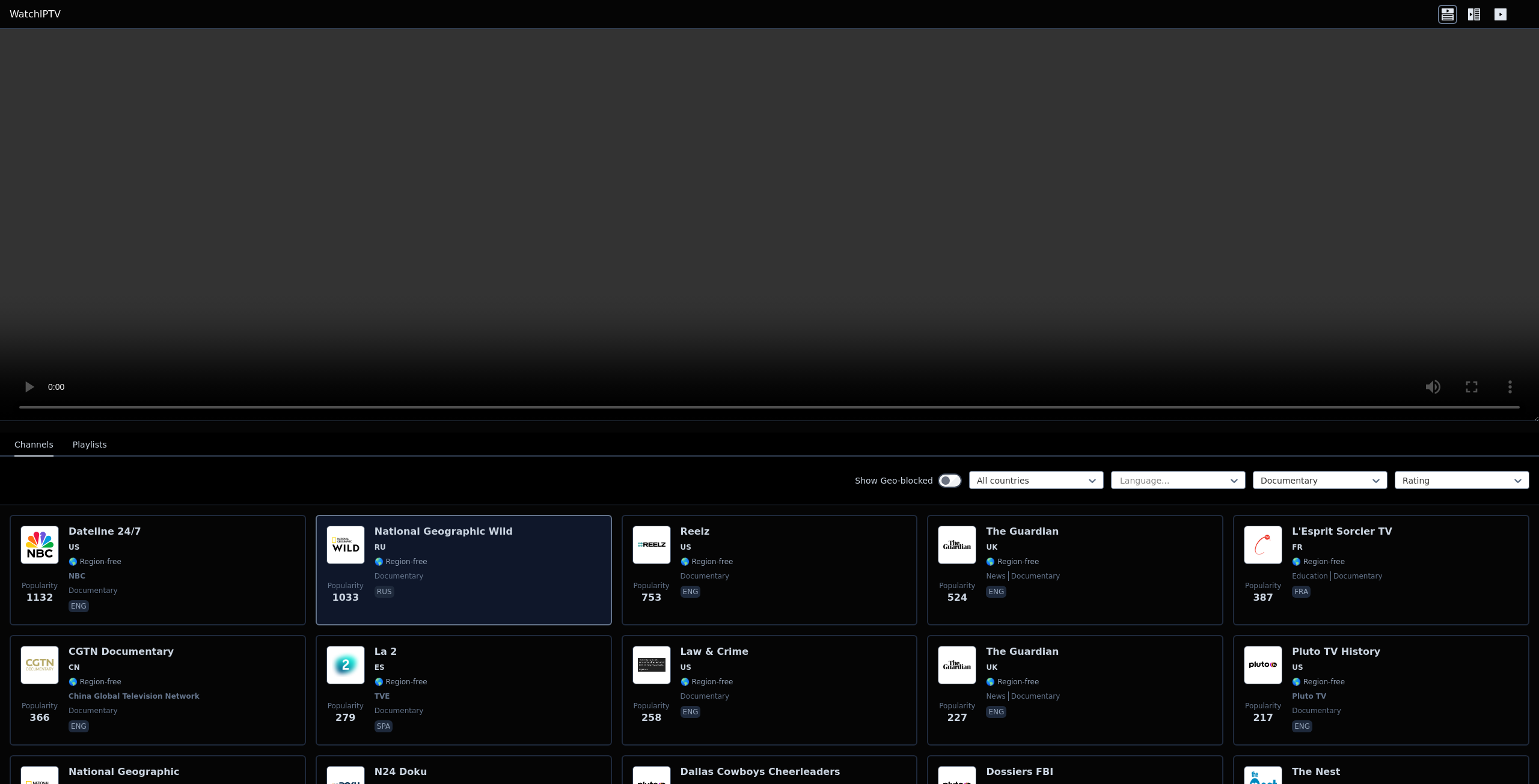
click at [444, 558] on div "National Geographic Wild RU 🌎 Region-free documentary rus" at bounding box center [444, 570] width 138 height 89
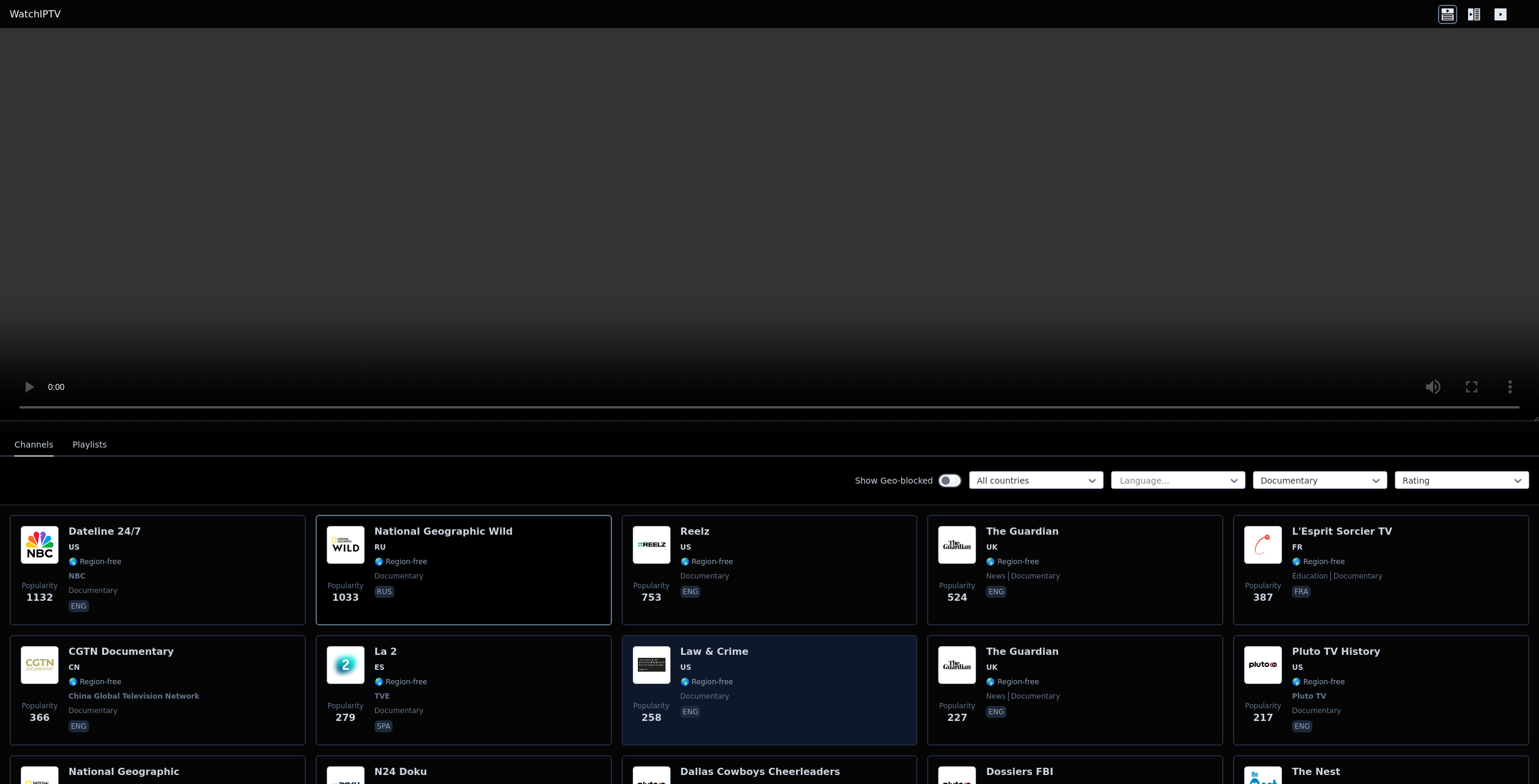
click at [822, 665] on div "Popularity 258 Law & Crime US 🌎 Region-free documentary eng" at bounding box center [770, 691] width 275 height 89
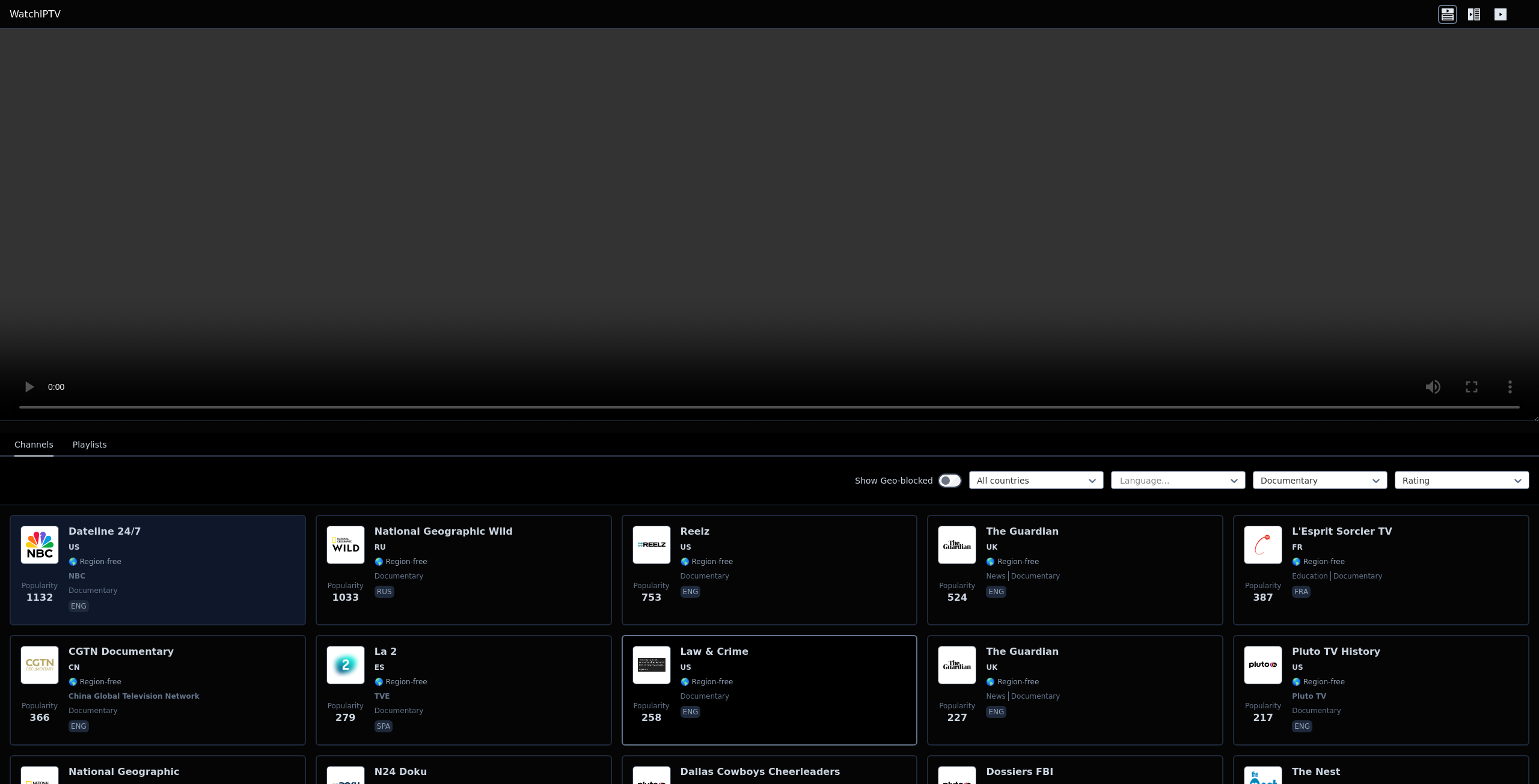
click at [126, 543] on span "US" at bounding box center [104, 547] width 73 height 9
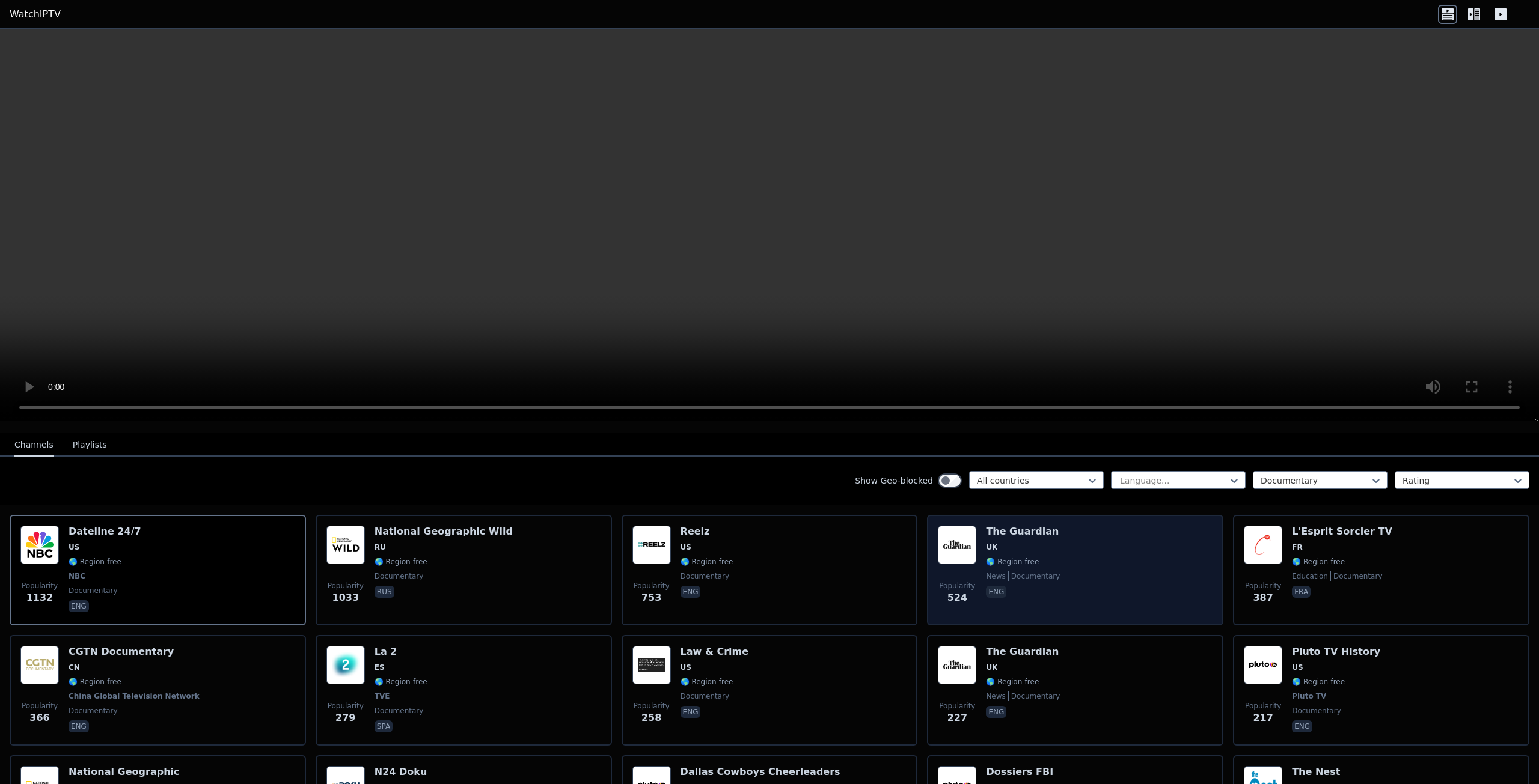
click at [1026, 543] on span "UK" at bounding box center [1023, 547] width 74 height 9
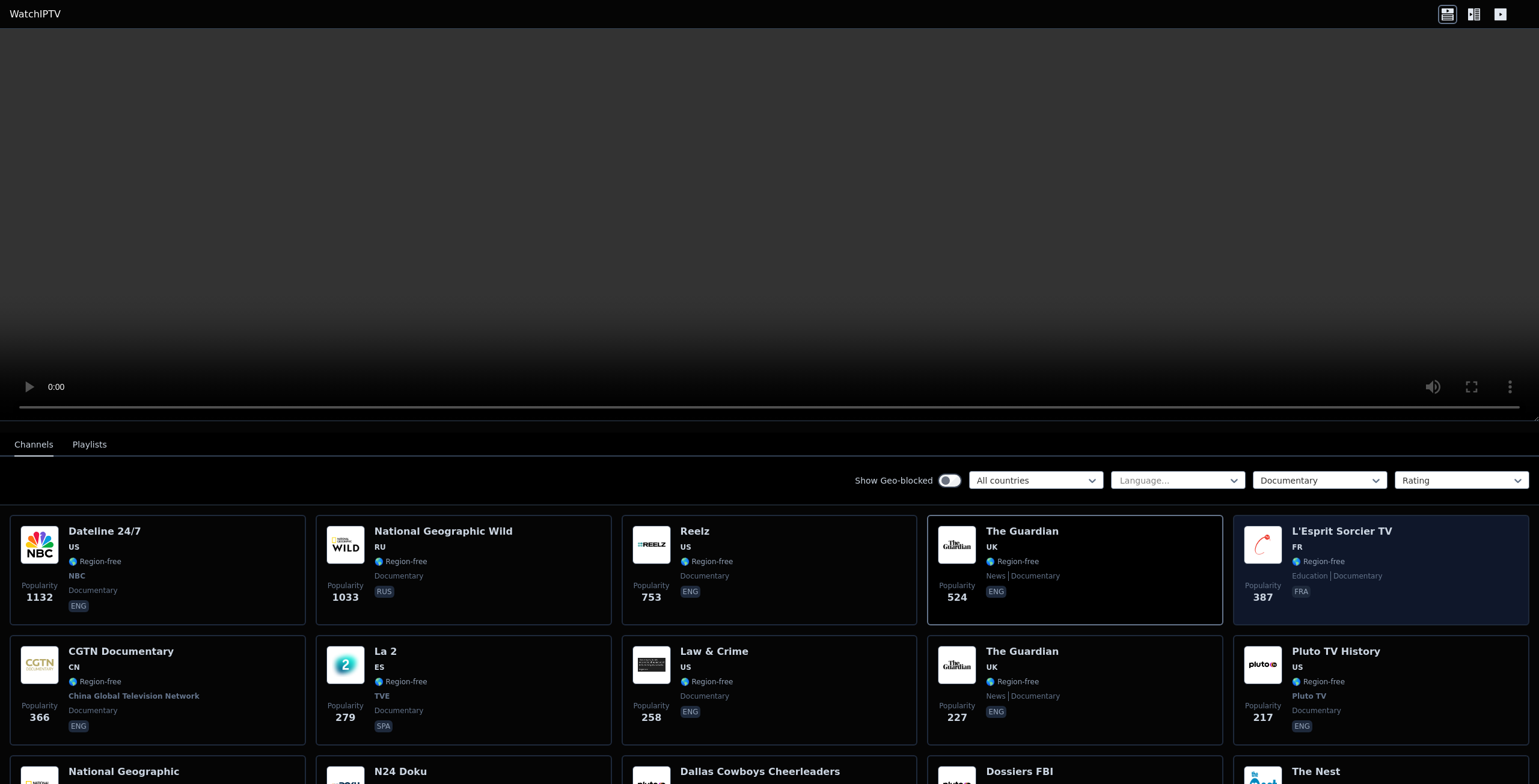
click at [1327, 526] on h6 "L'Esprit Sorcier TV" at bounding box center [1342, 531] width 100 height 12
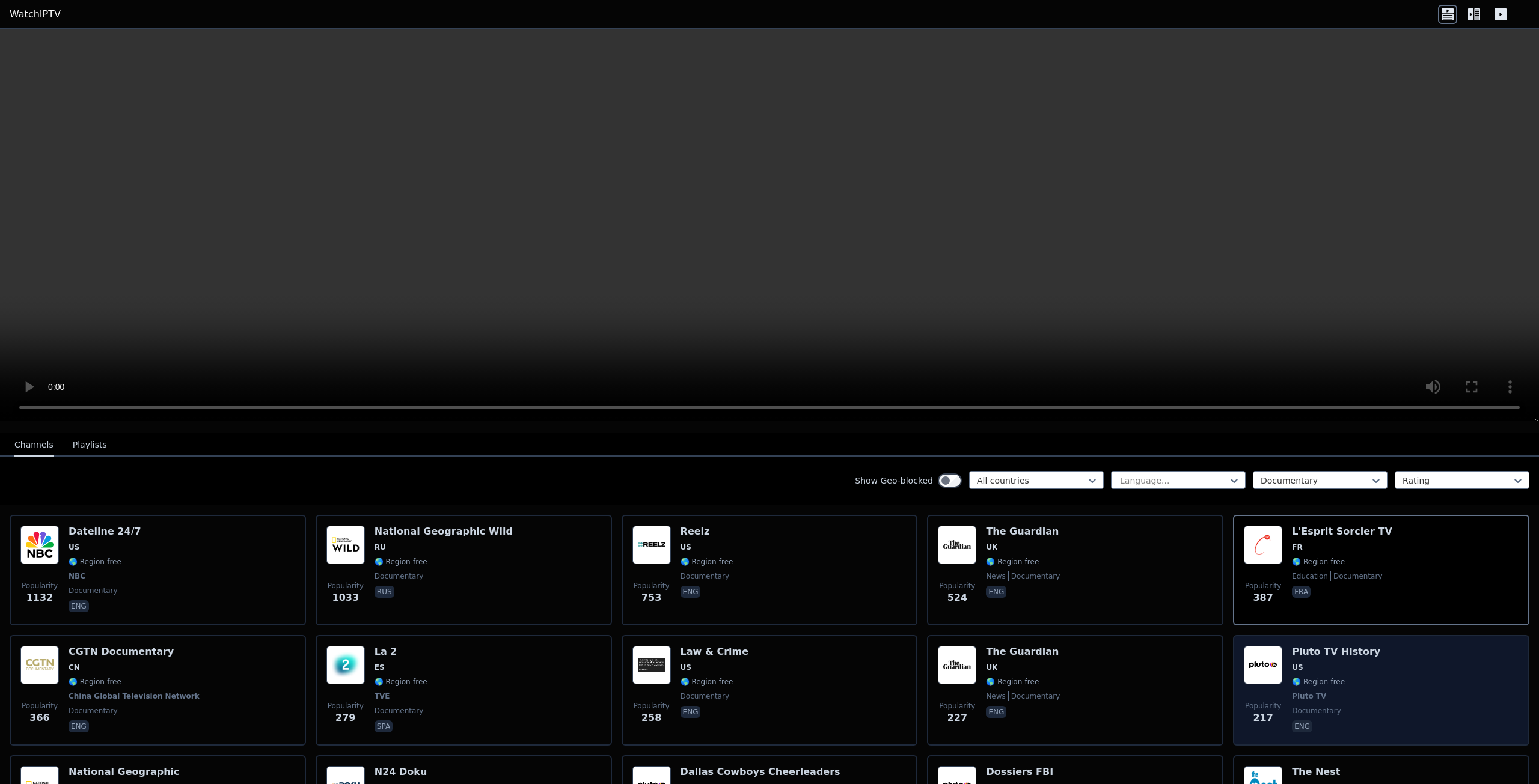
click at [1362, 662] on div "Popularity 217 Pluto TV History US 🌎 Region-free Pluto TV documentary eng" at bounding box center [1381, 691] width 275 height 89
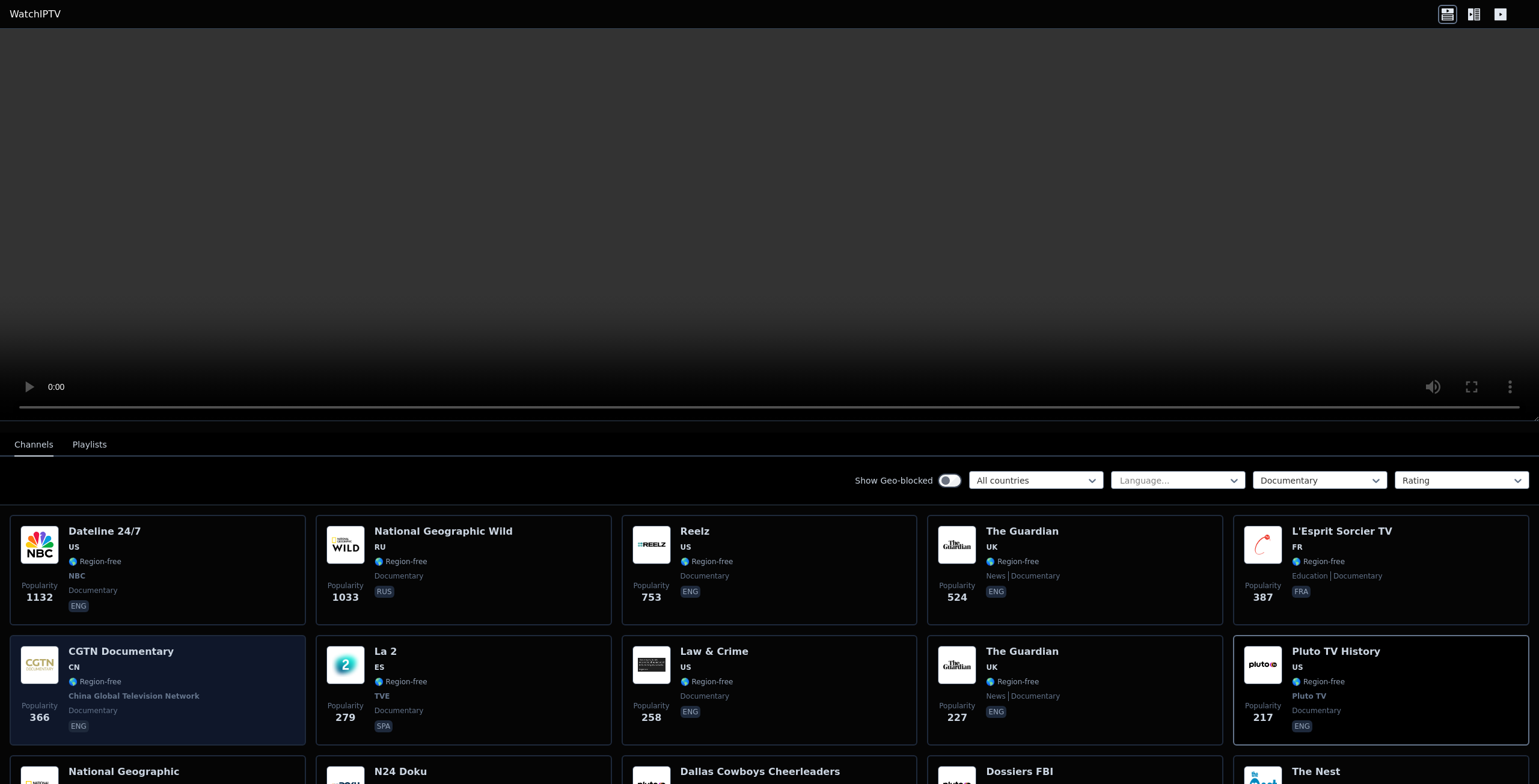
click at [115, 677] on span "🌎 Region-free" at bounding box center [95, 682] width 53 height 9
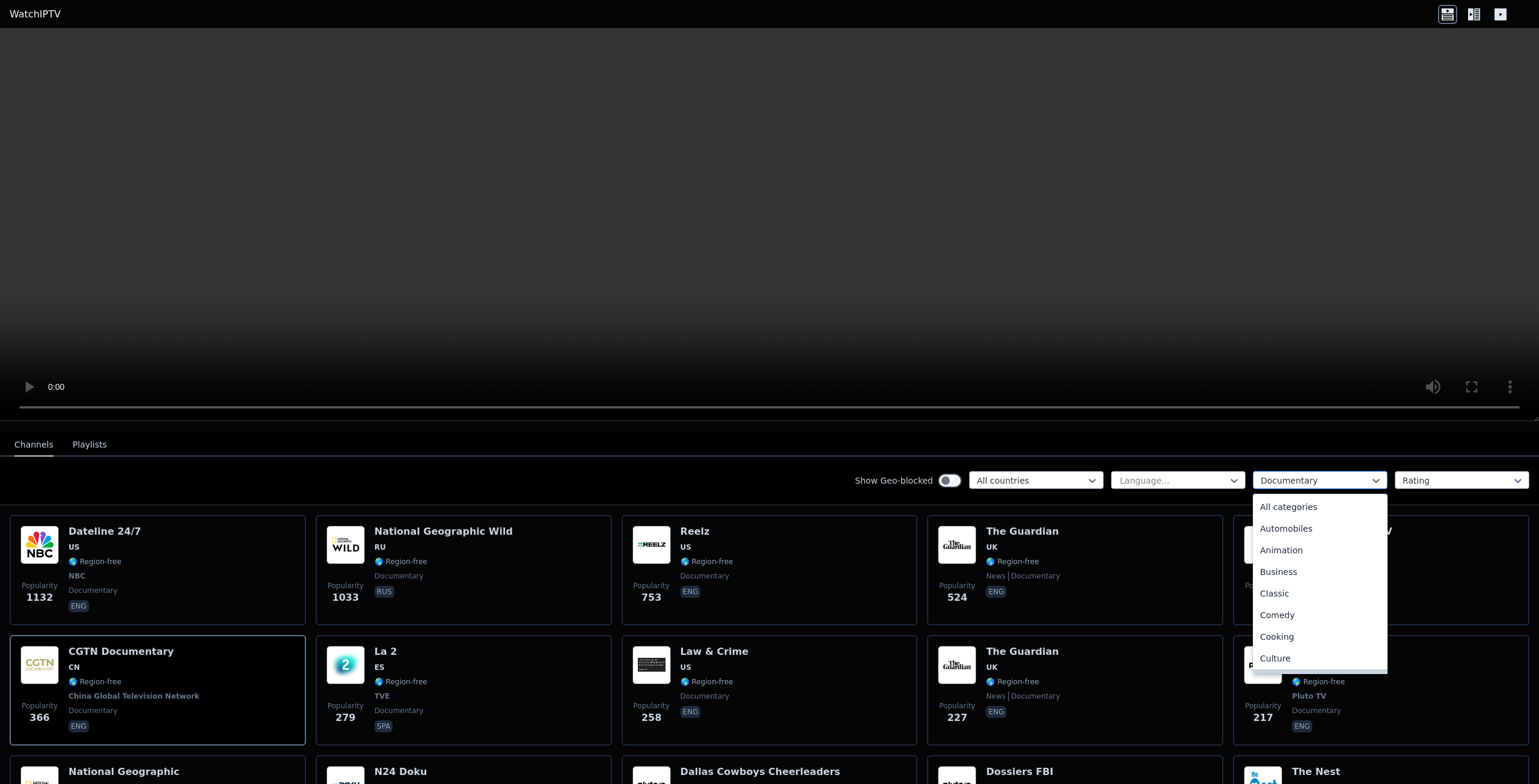
click at [1313, 477] on div "Documentary" at bounding box center [1320, 480] width 135 height 18
click at [1299, 498] on div "All categories" at bounding box center [1320, 507] width 135 height 21
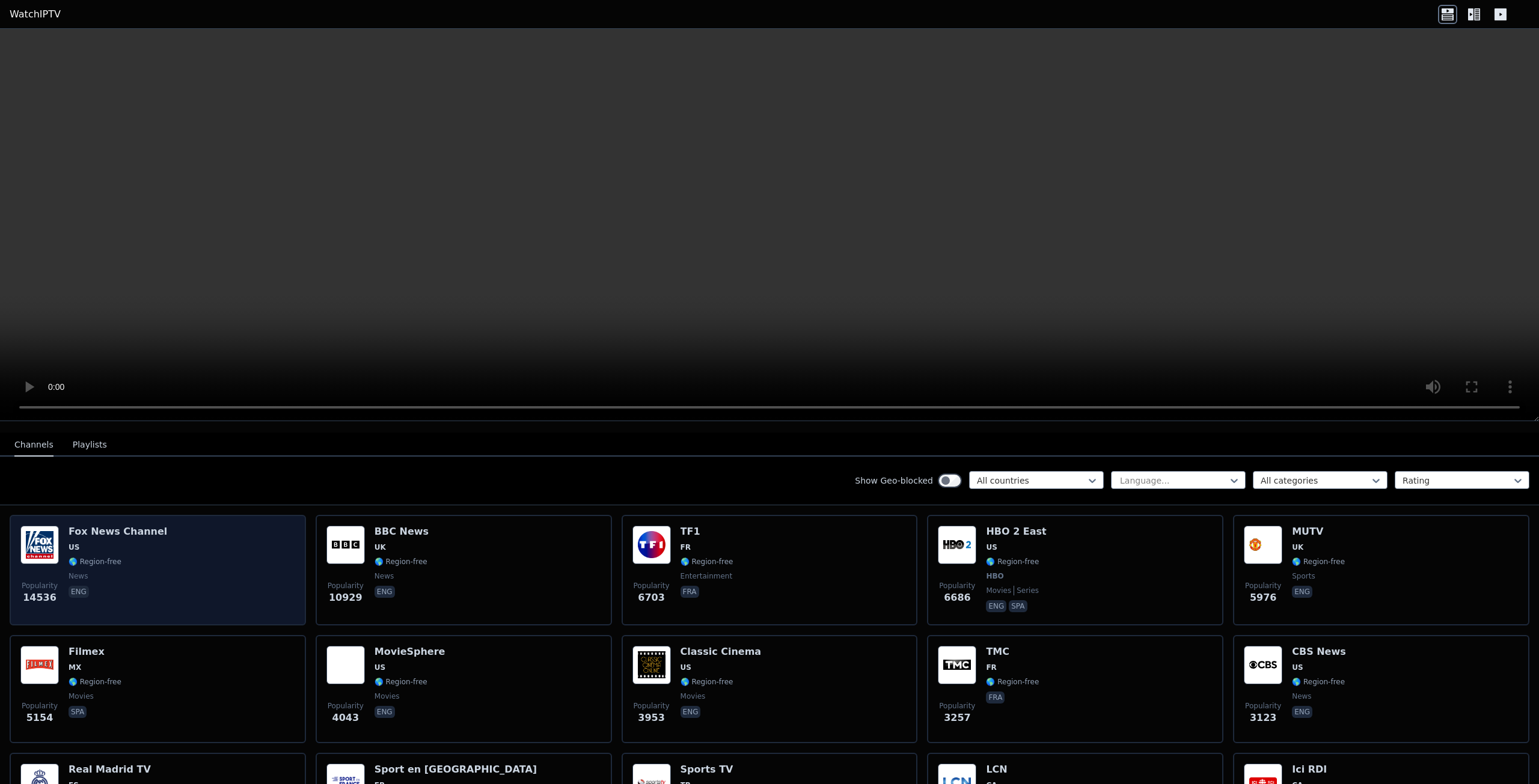
click at [152, 538] on div "Popularity 14536 [PERSON_NAME] US 🌎 Region-free news eng" at bounding box center [157, 570] width 275 height 89
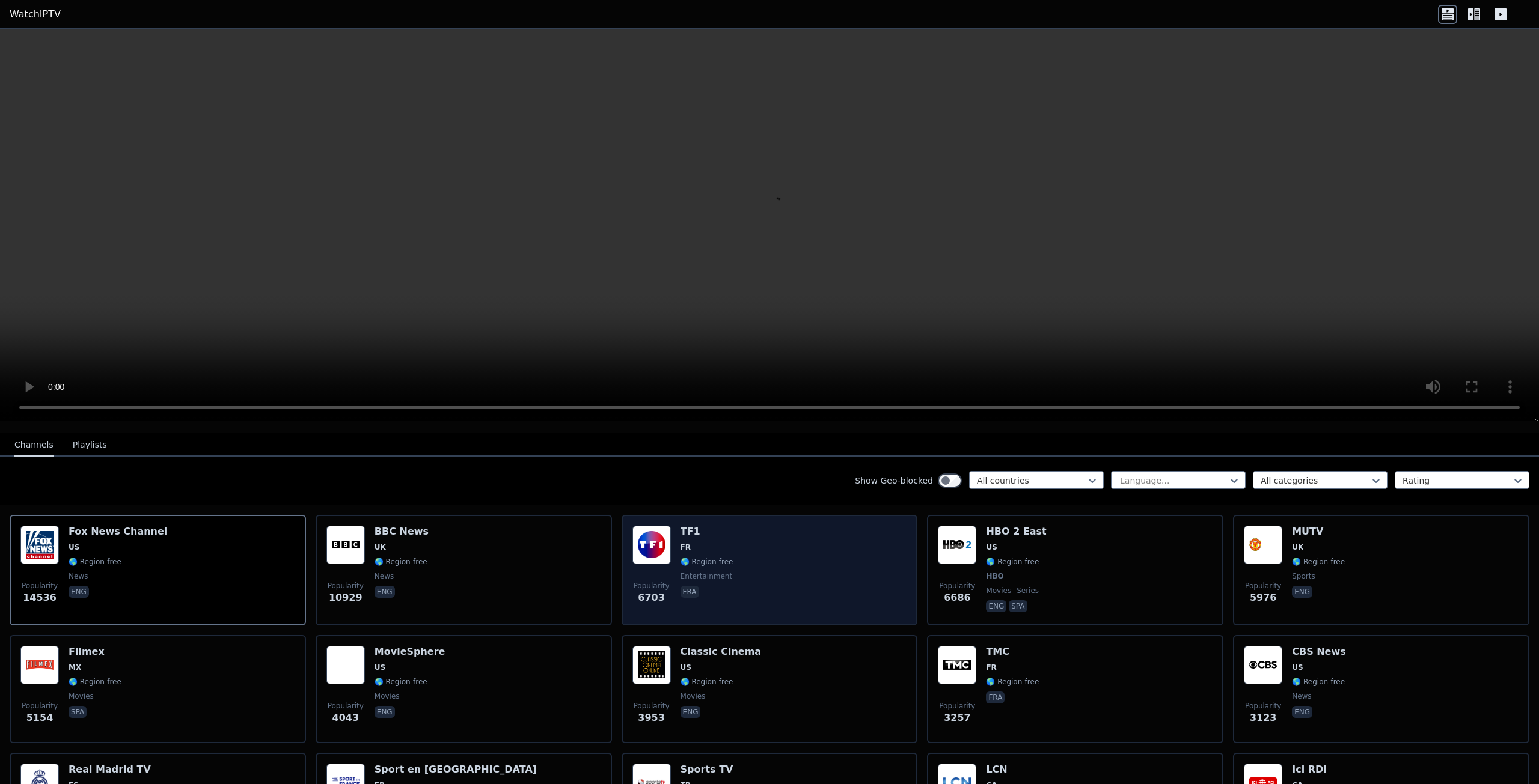
click at [707, 557] on span "🌎 Region-free" at bounding box center [707, 562] width 53 height 9
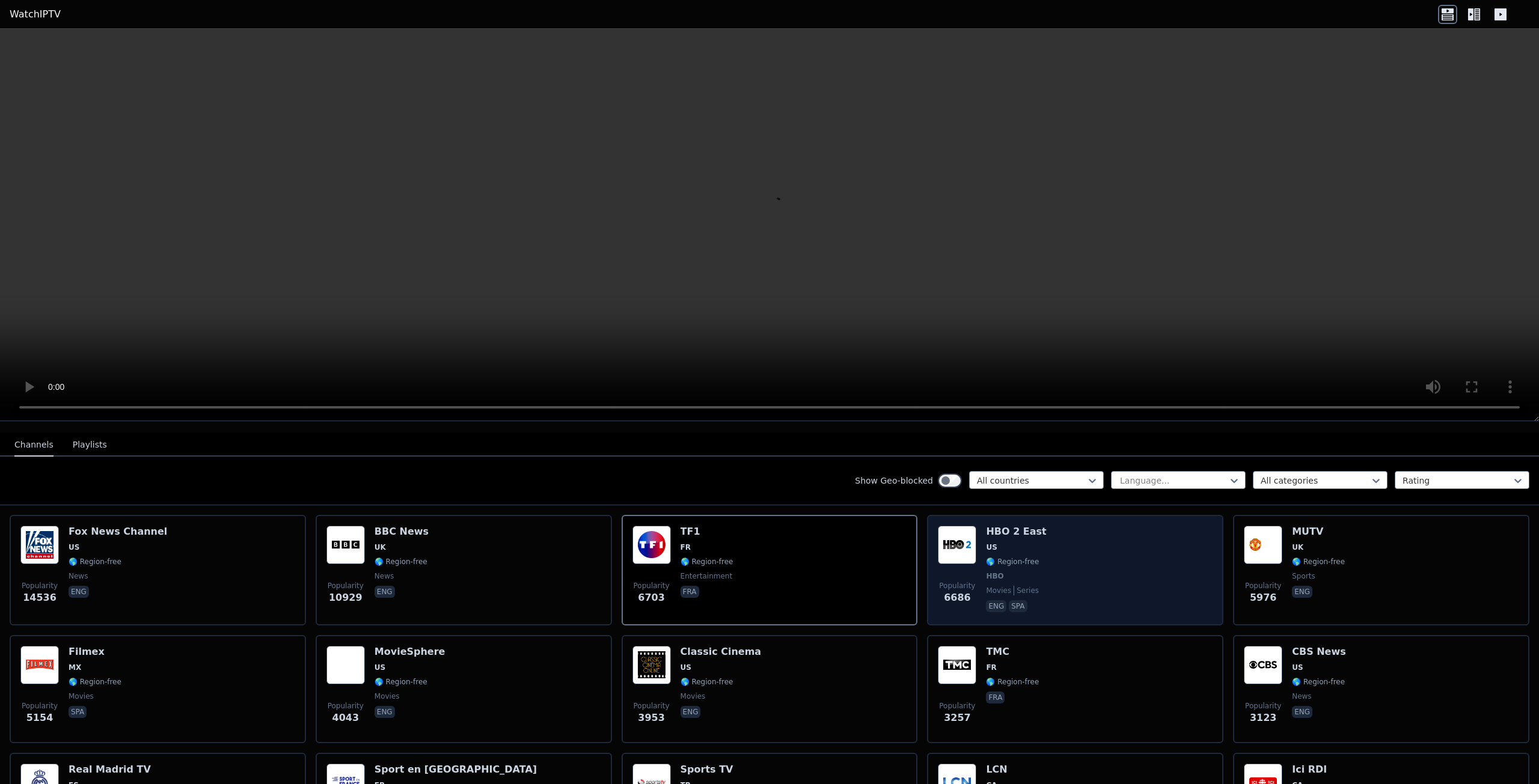
click at [1088, 556] on div "Popularity 6686 HBO 2 East US 🌎 Region-free HBO movies series eng spa" at bounding box center [1075, 570] width 275 height 89
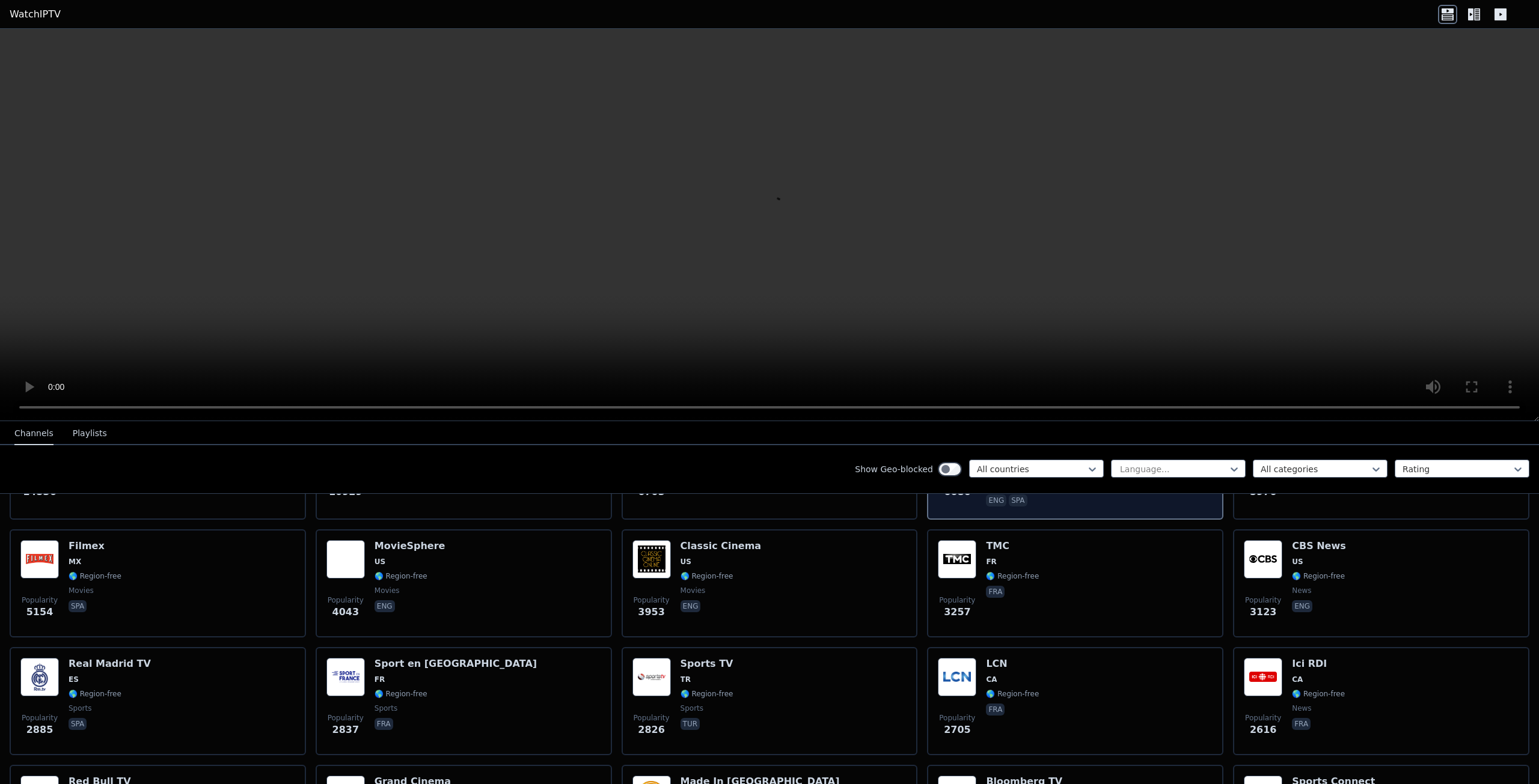
scroll to position [241, 0]
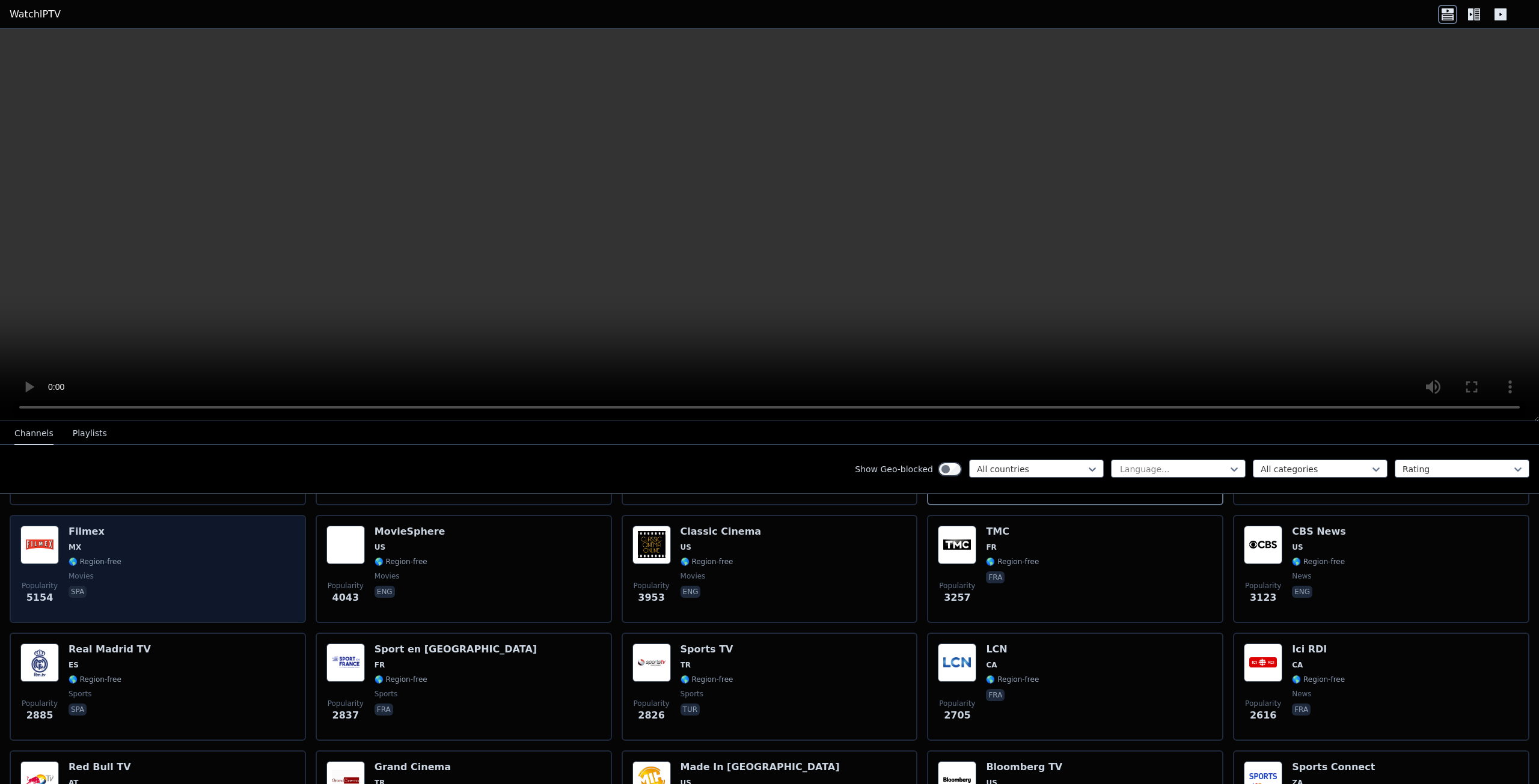
click at [135, 557] on div "Popularity 5154 Filmex MX 🌎 Region-free movies spa" at bounding box center [157, 569] width 275 height 87
